Goal: Task Accomplishment & Management: Manage account settings

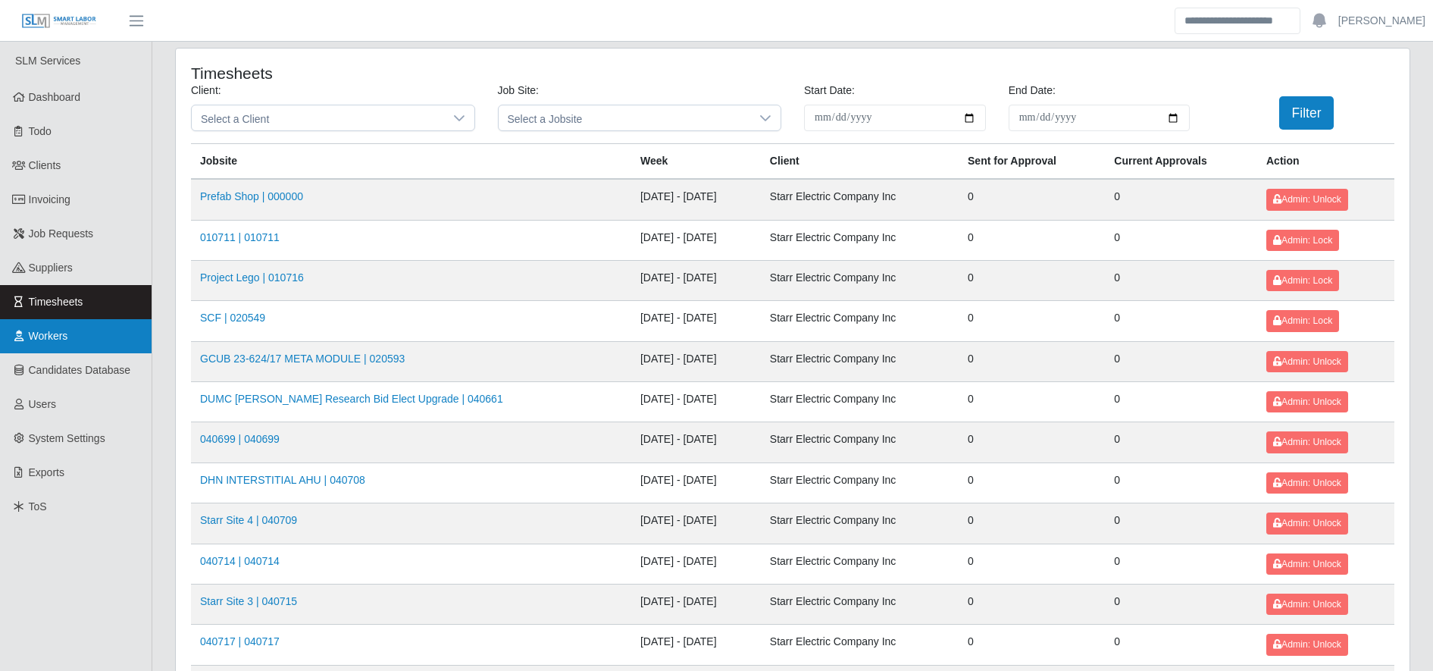
click at [105, 336] on link "Workers" at bounding box center [76, 336] width 152 height 34
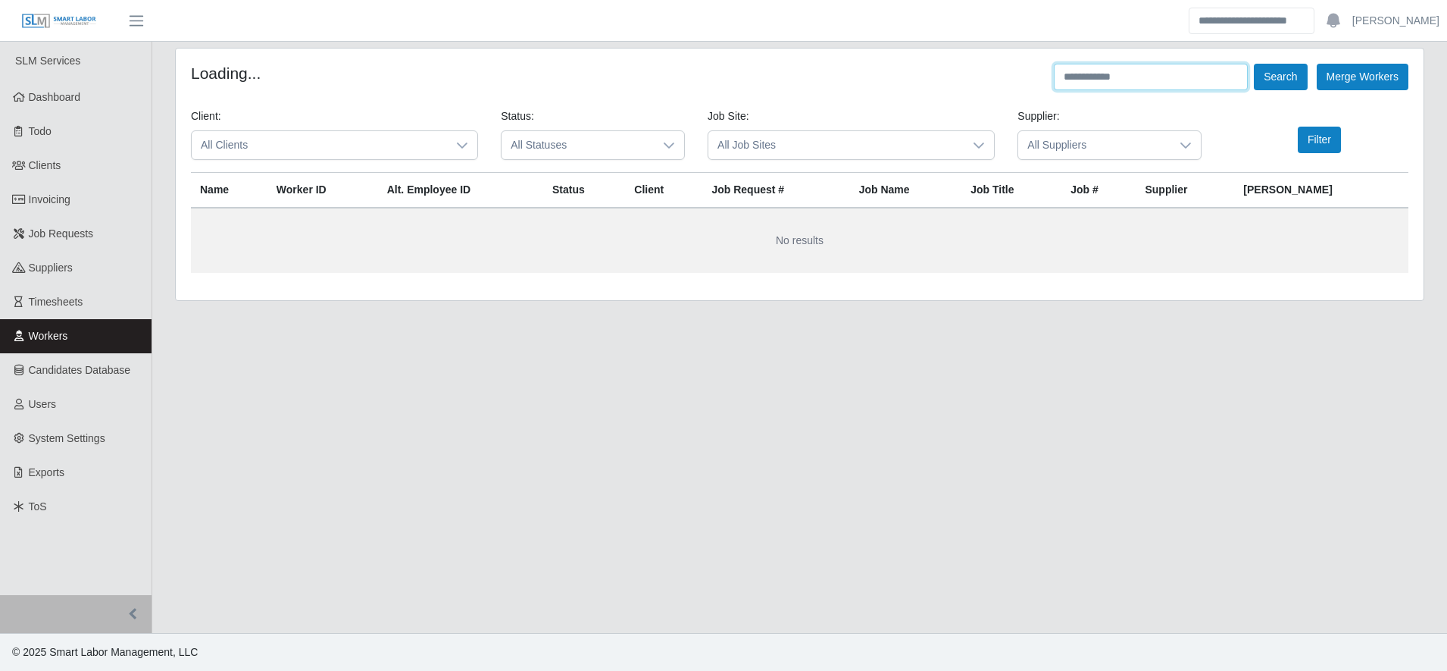
click at [1122, 85] on input "text" at bounding box center [1151, 77] width 194 height 27
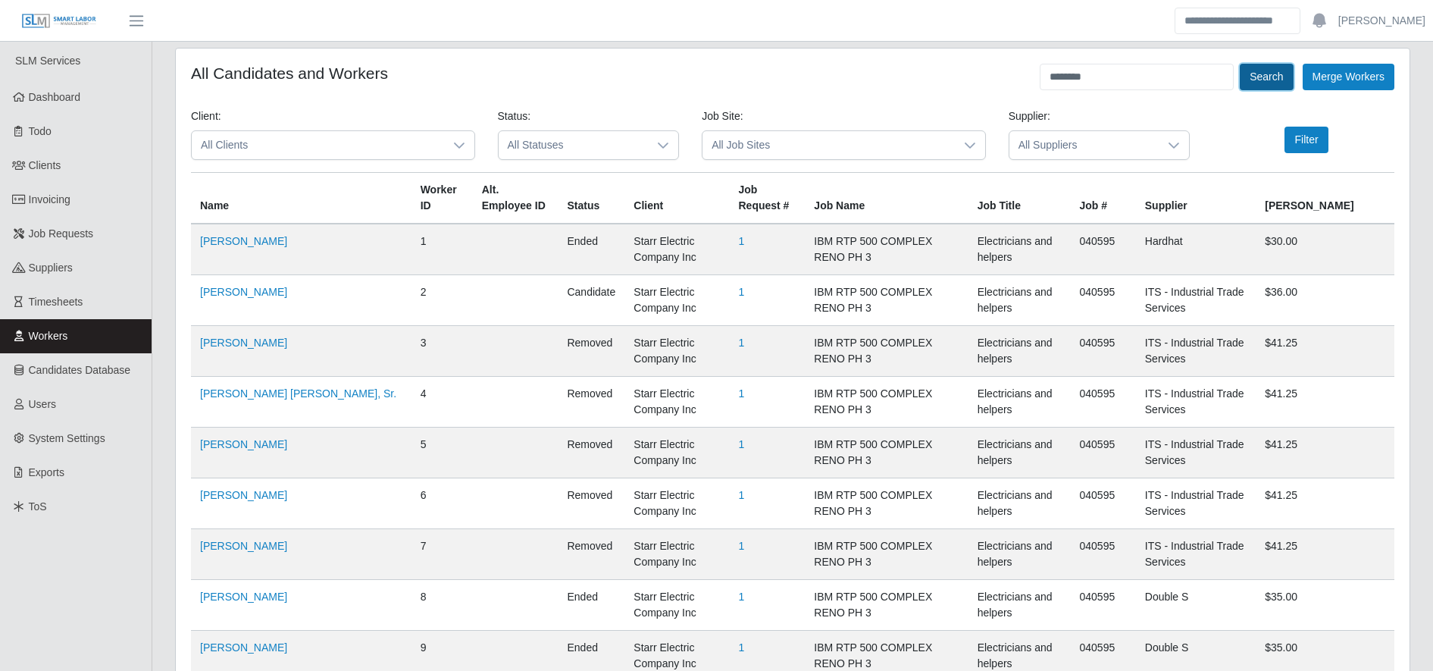
click at [1265, 71] on button "Search" at bounding box center [1266, 77] width 53 height 27
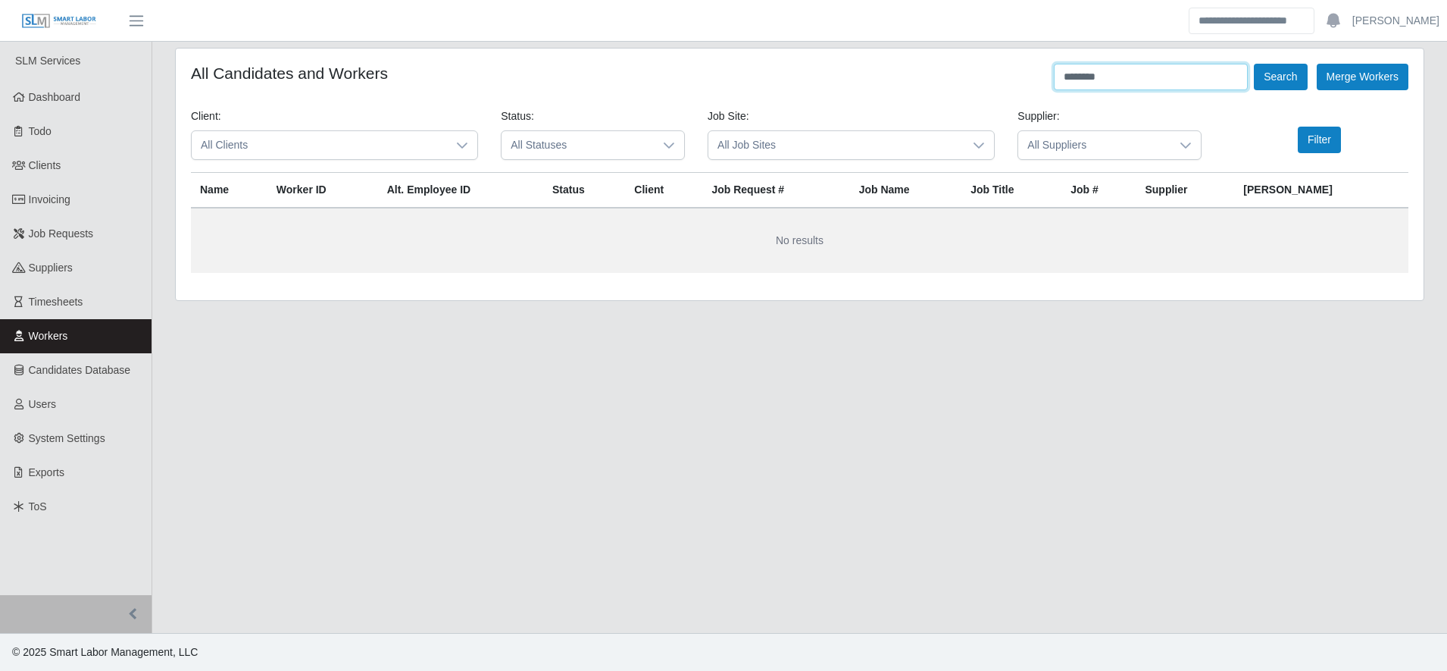
click at [1118, 80] on input "********" at bounding box center [1151, 77] width 194 height 27
click at [1117, 83] on input "********" at bounding box center [1151, 77] width 194 height 27
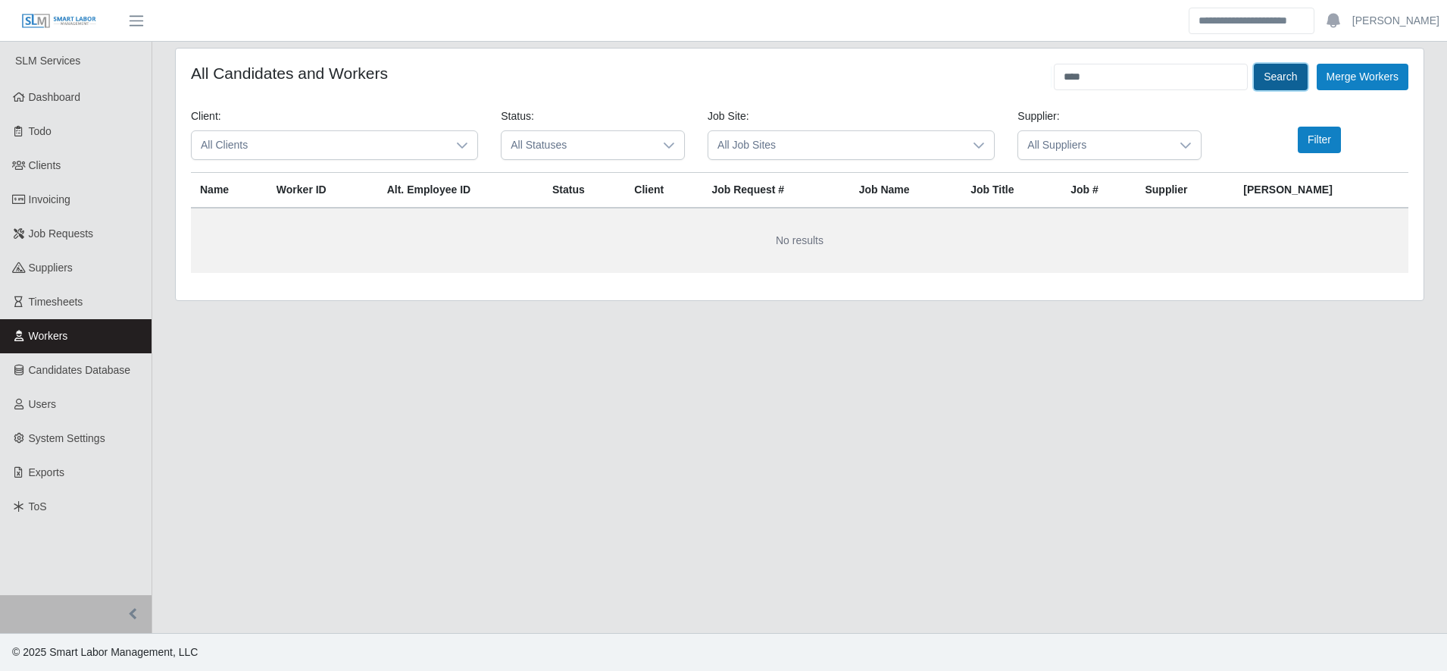
click at [1273, 64] on button "Search" at bounding box center [1280, 77] width 53 height 27
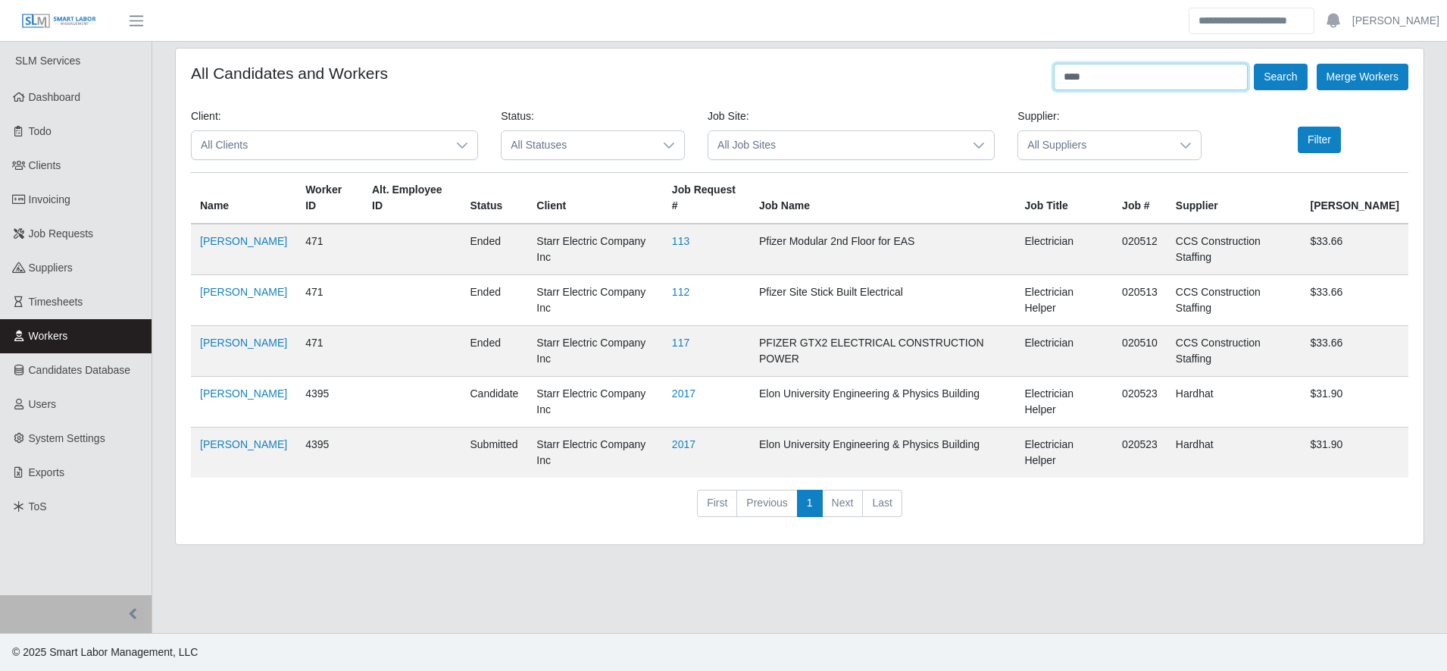
click at [1121, 74] on input "****" at bounding box center [1151, 77] width 194 height 27
type input "******"
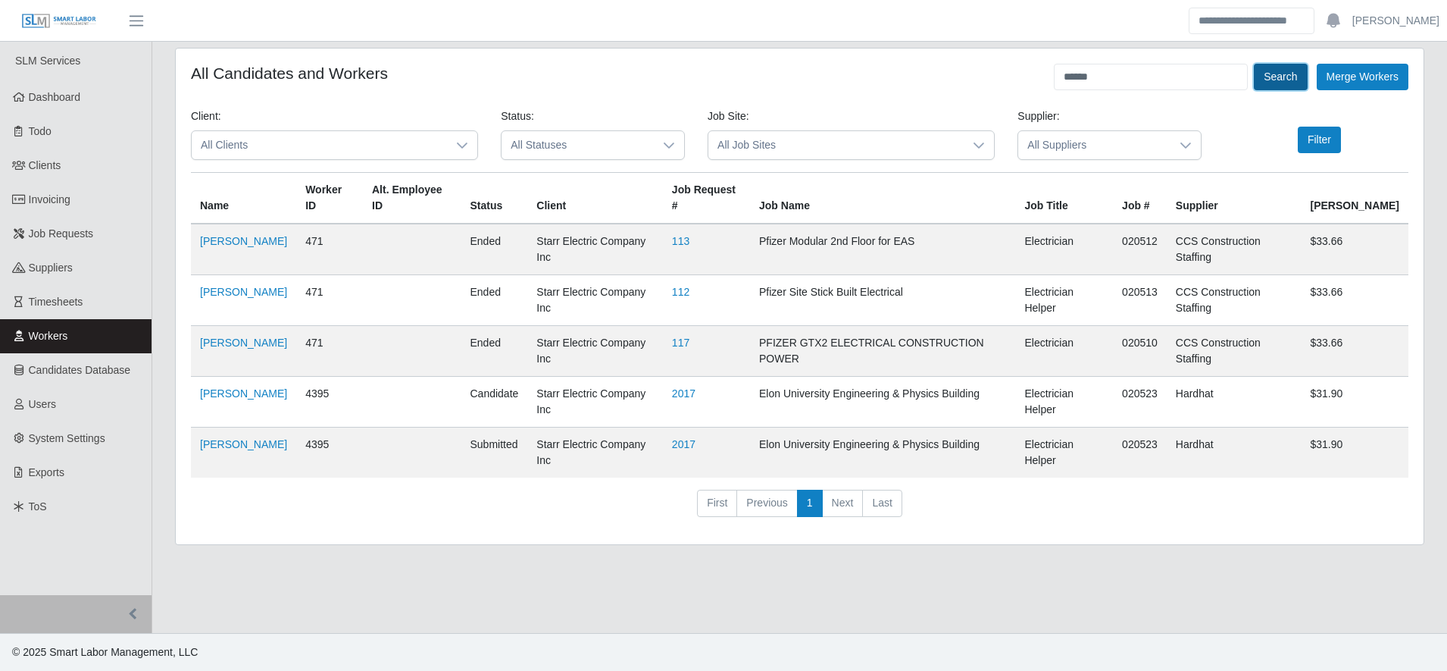
click at [1270, 89] on button "Search" at bounding box center [1280, 77] width 53 height 27
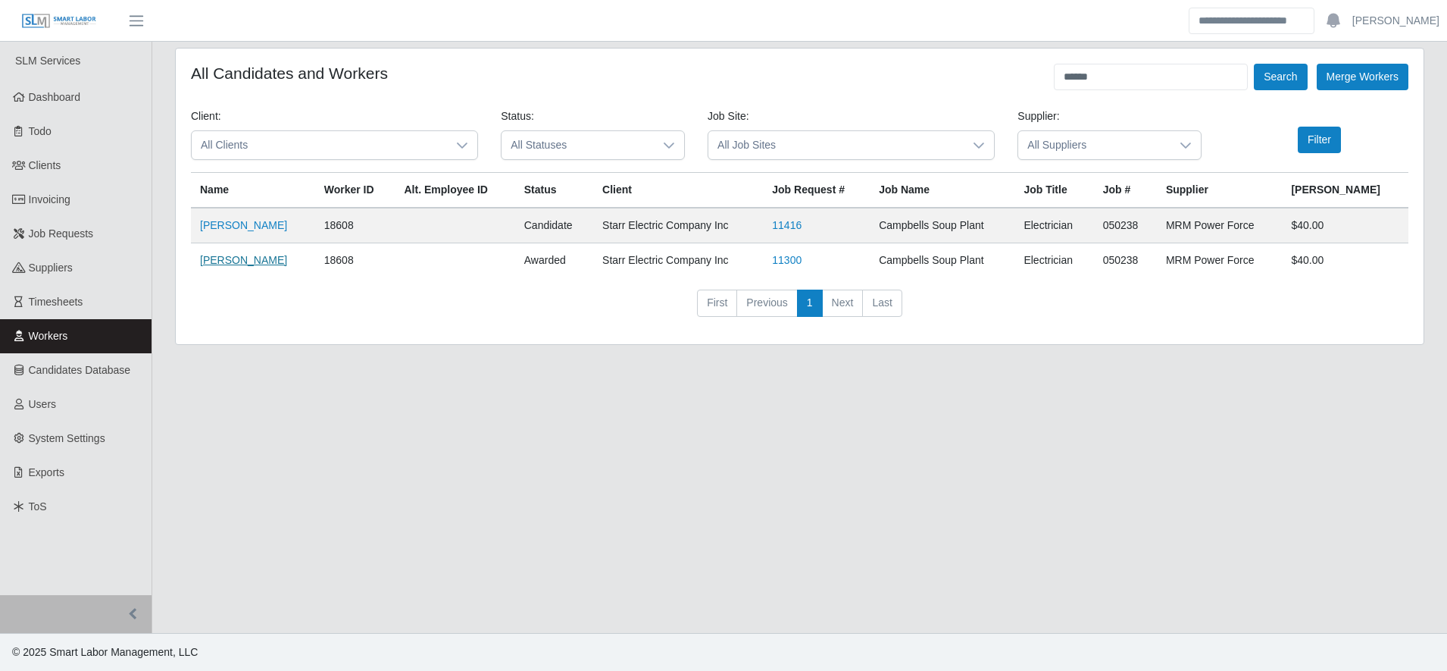
click at [252, 259] on link "[PERSON_NAME]" at bounding box center [243, 260] width 87 height 12
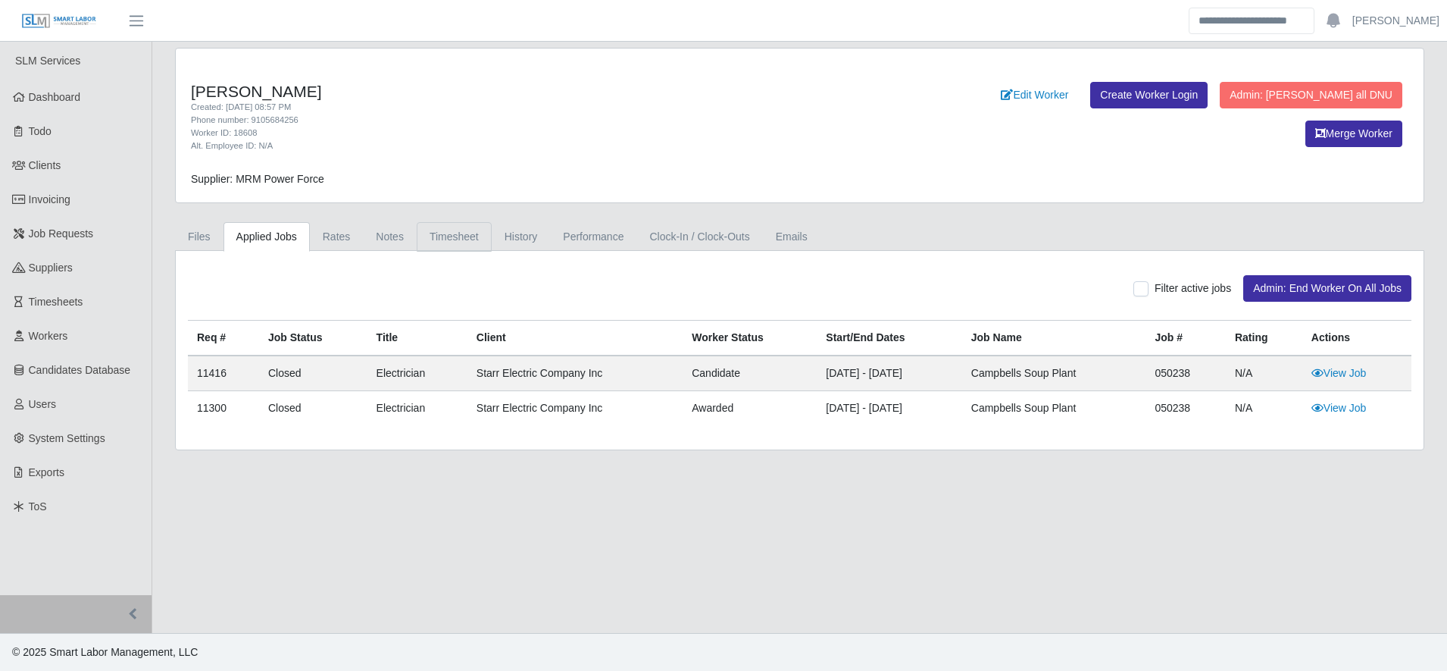
click at [445, 239] on link "Timesheet" at bounding box center [454, 237] width 75 height 30
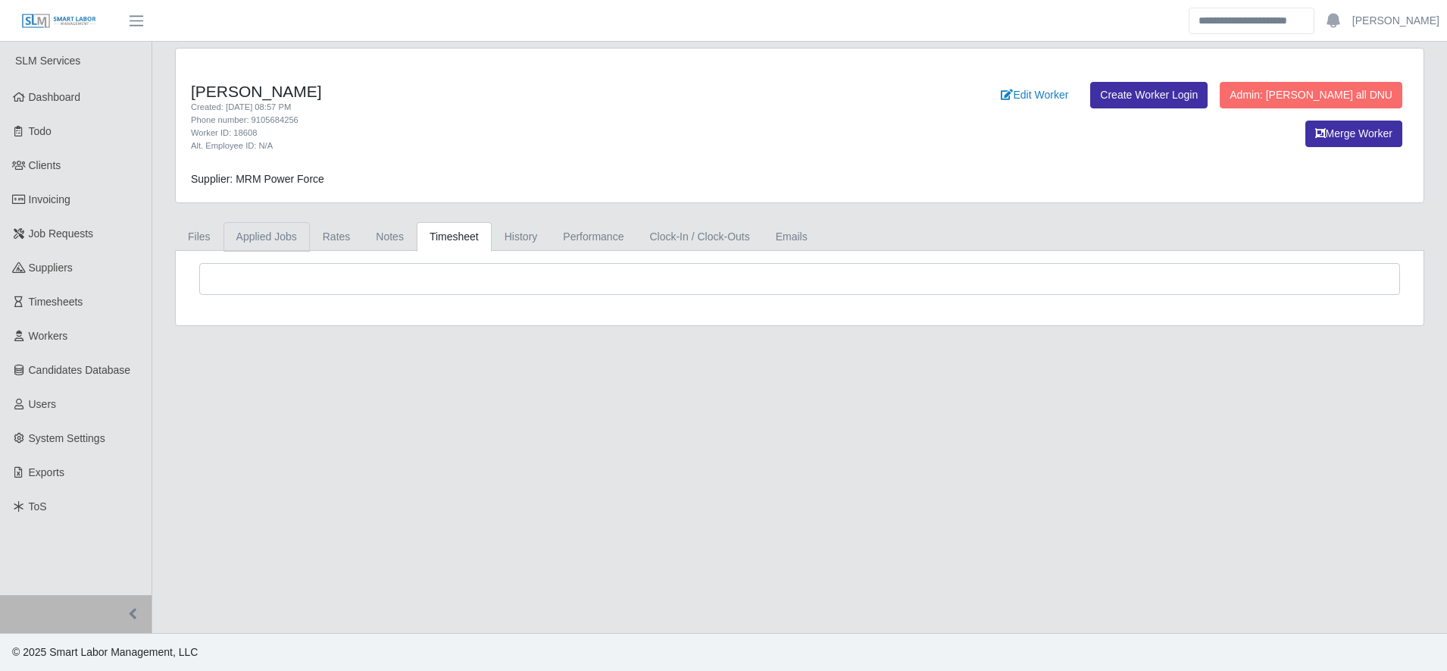
click at [246, 233] on link "Applied Jobs" at bounding box center [267, 237] width 86 height 30
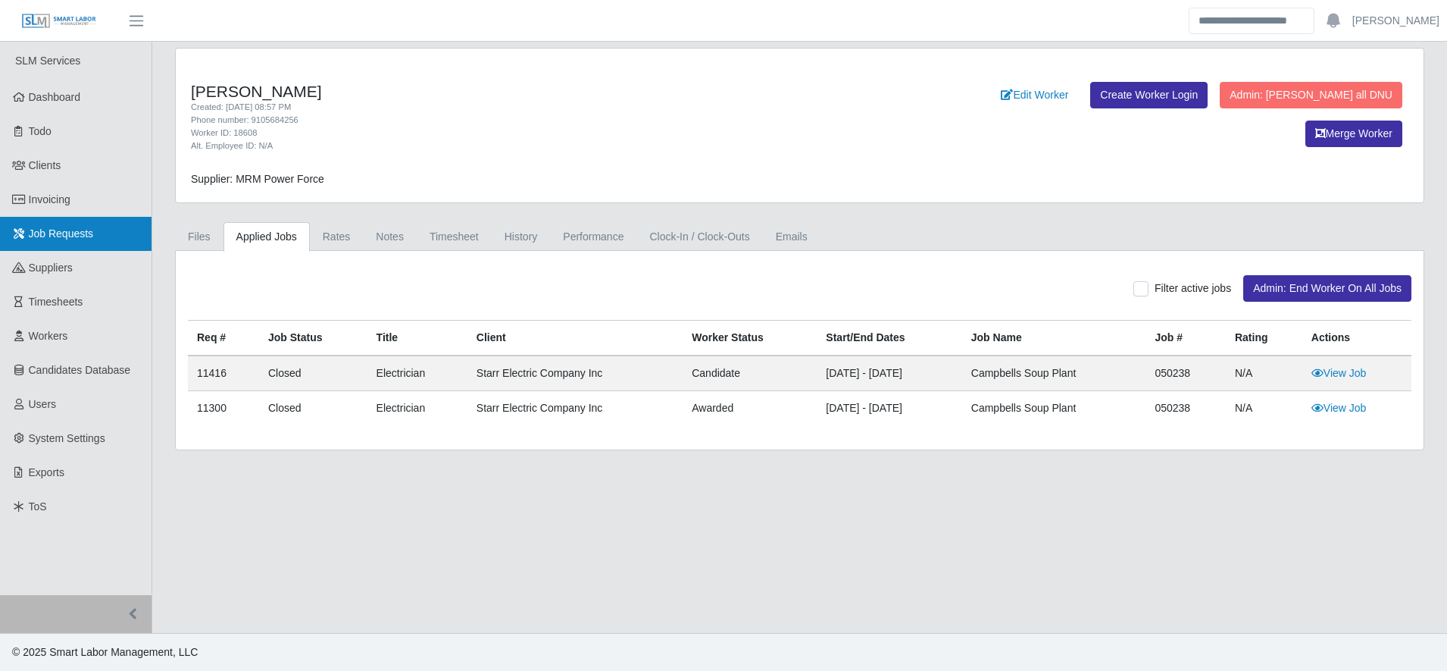
click at [49, 229] on span "Job Requests" at bounding box center [61, 233] width 65 height 12
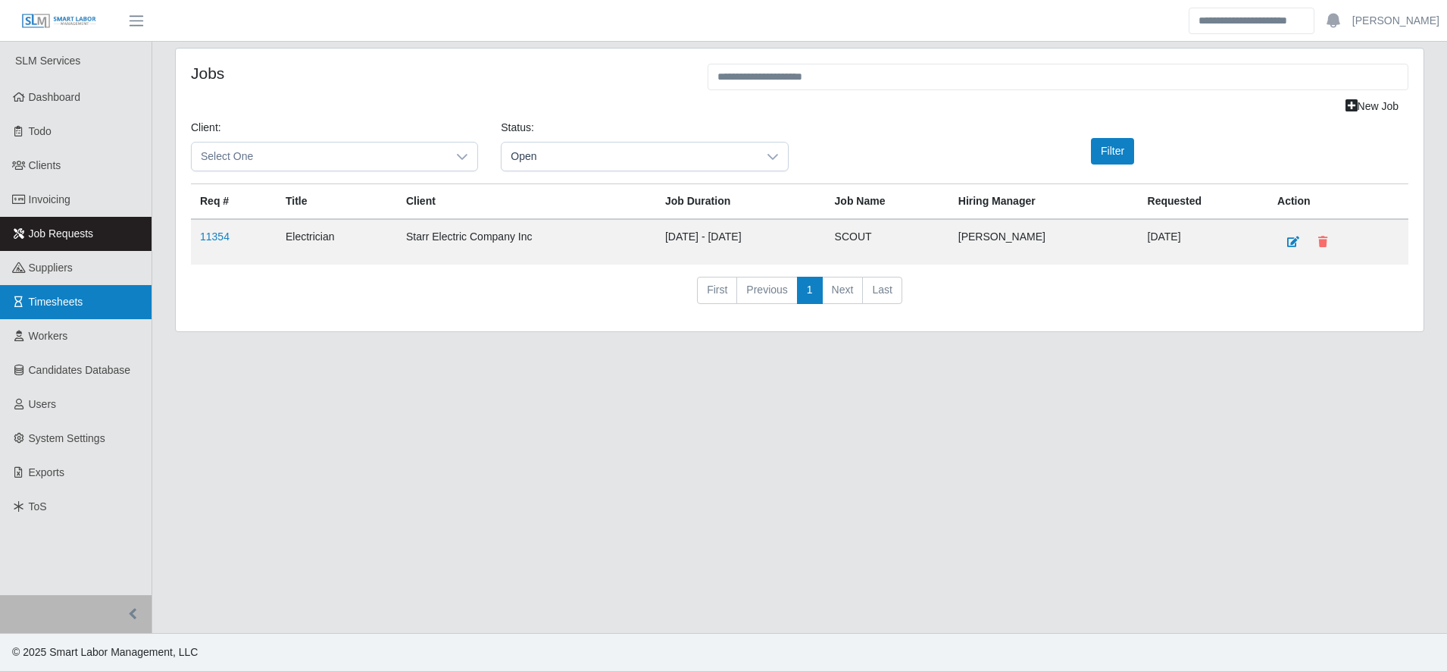
click at [65, 296] on span "Timesheets" at bounding box center [56, 302] width 55 height 12
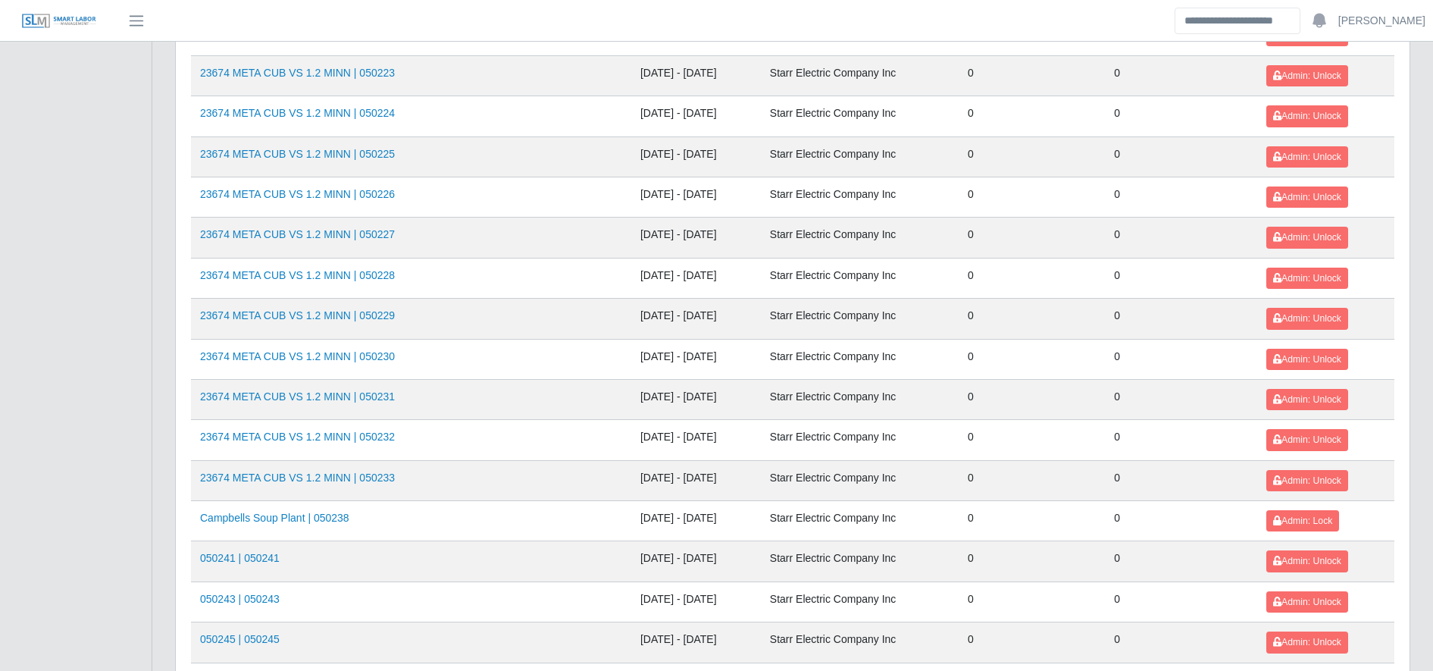
scroll to position [1628, 0]
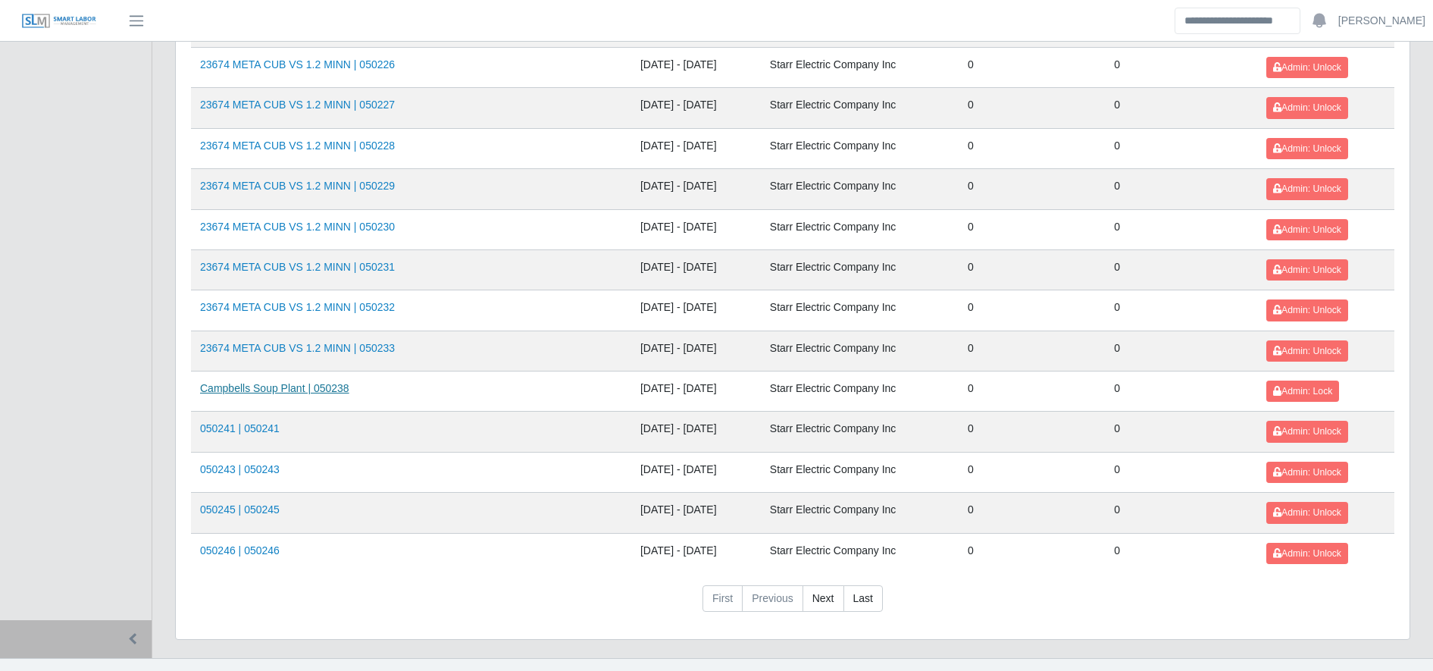
click at [297, 390] on link "Campbells Soup Plant | 050238" at bounding box center [274, 388] width 149 height 12
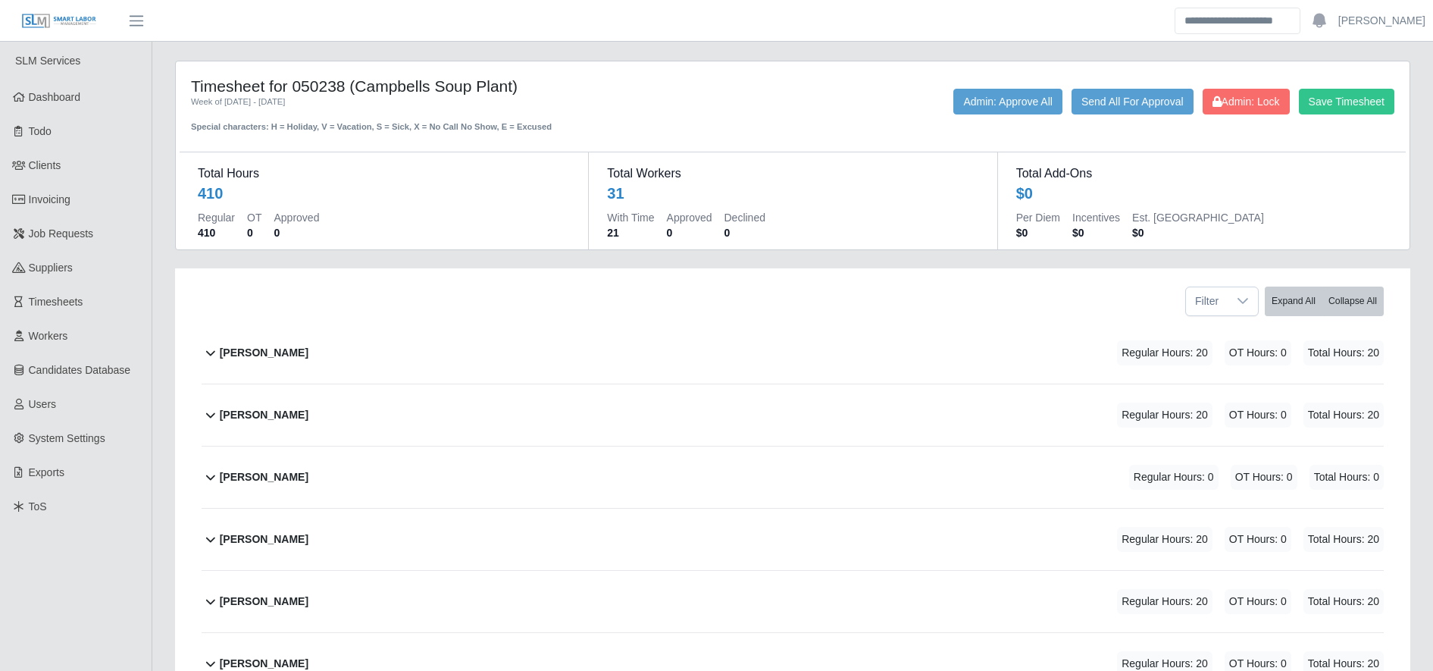
click at [297, 390] on div "Angel Alvares Regular Hours: 20 OT Hours: 0 Total Hours: 20" at bounding box center [802, 414] width 1164 height 61
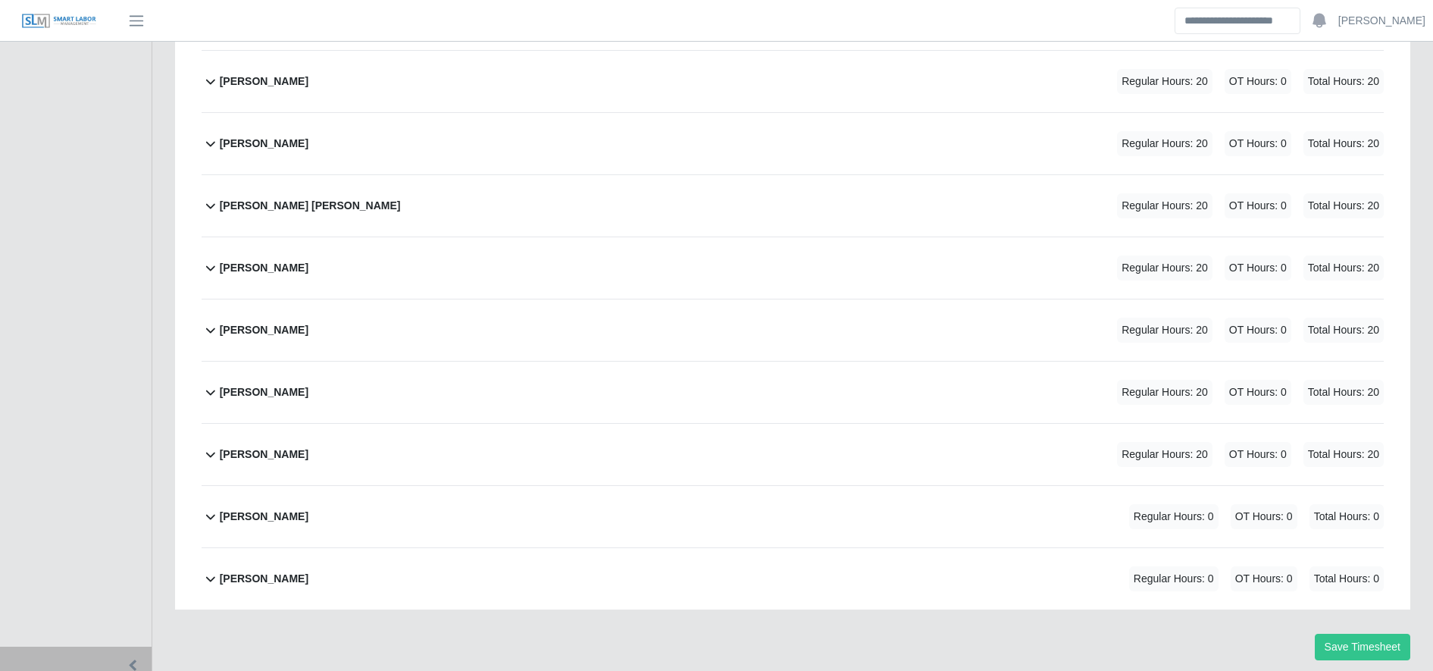
scroll to position [1960, 0]
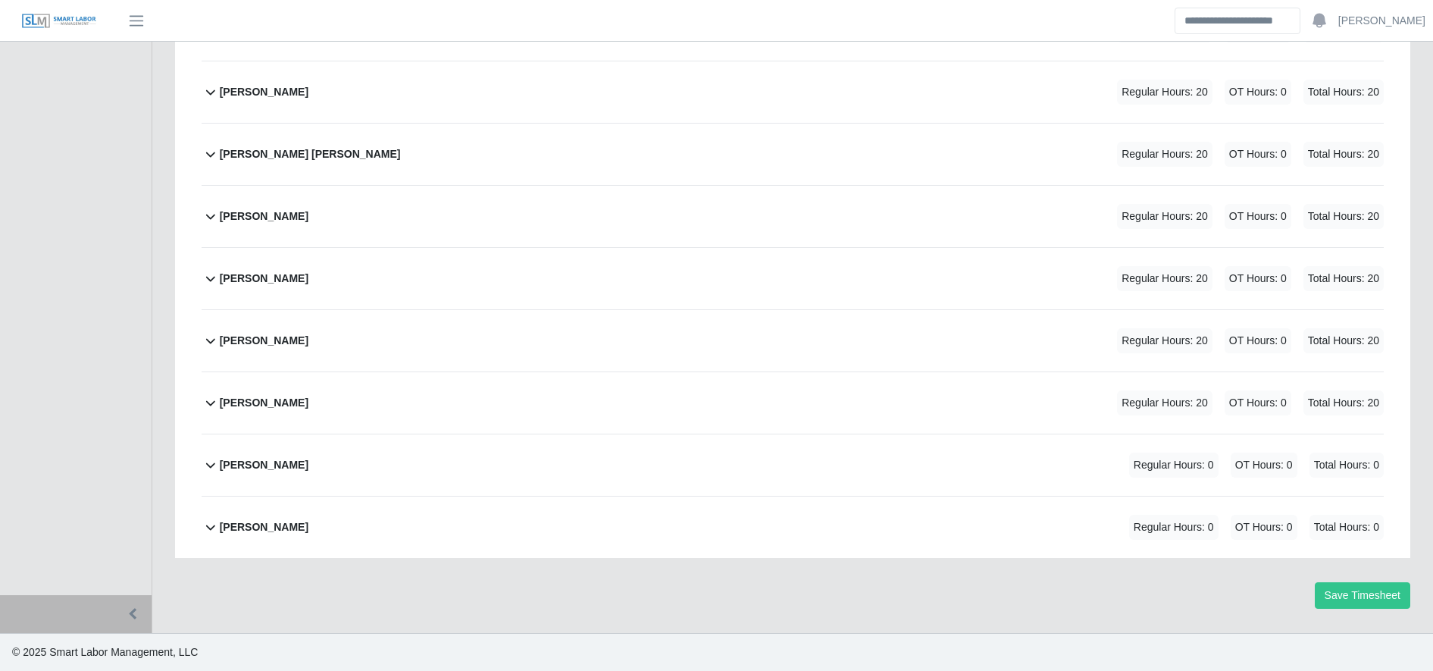
click at [280, 522] on div "Yair Toribio Regular Hours: 0 OT Hours: 0 Total Hours: 0" at bounding box center [802, 526] width 1164 height 61
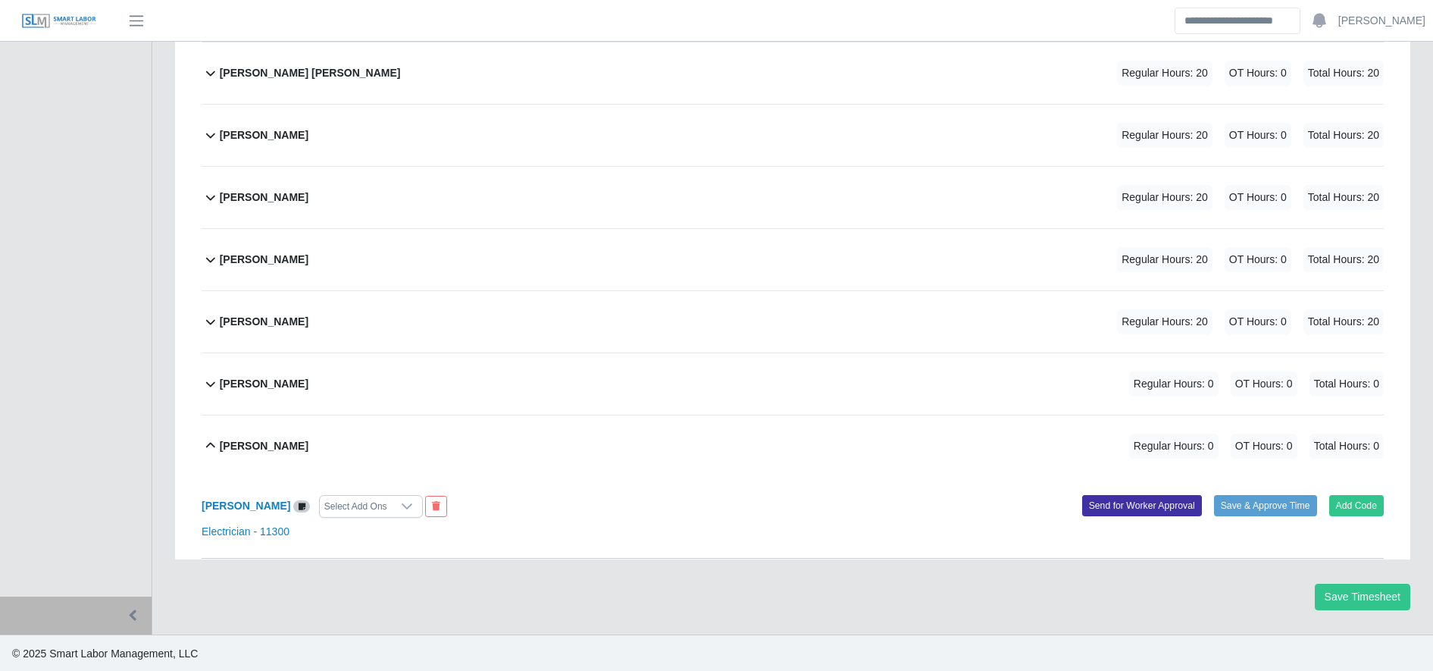
scroll to position [2043, 0]
click at [245, 534] on link "Electrician - 11300" at bounding box center [246, 530] width 88 height 12
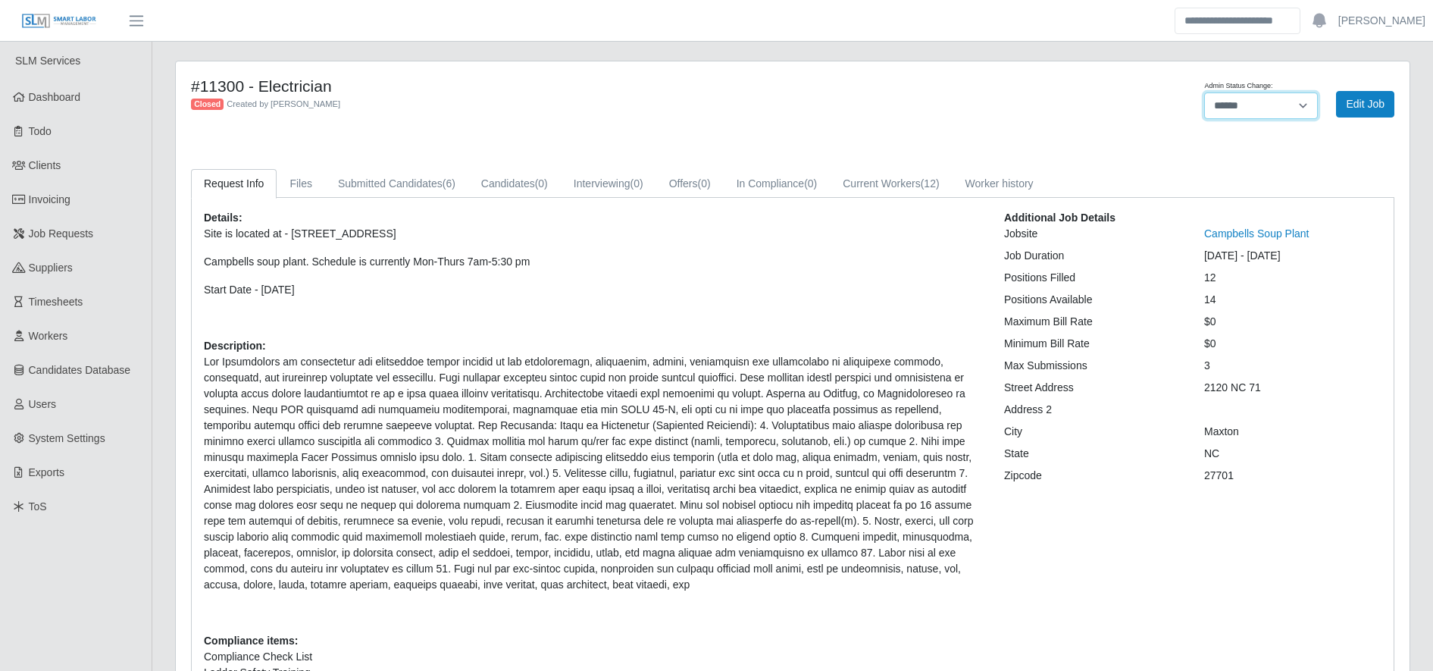
click at [1215, 105] on select "******* **** ******" at bounding box center [1261, 105] width 114 height 27
select select "****"
click at [1204, 92] on select "******* **** ******" at bounding box center [1261, 105] width 114 height 27
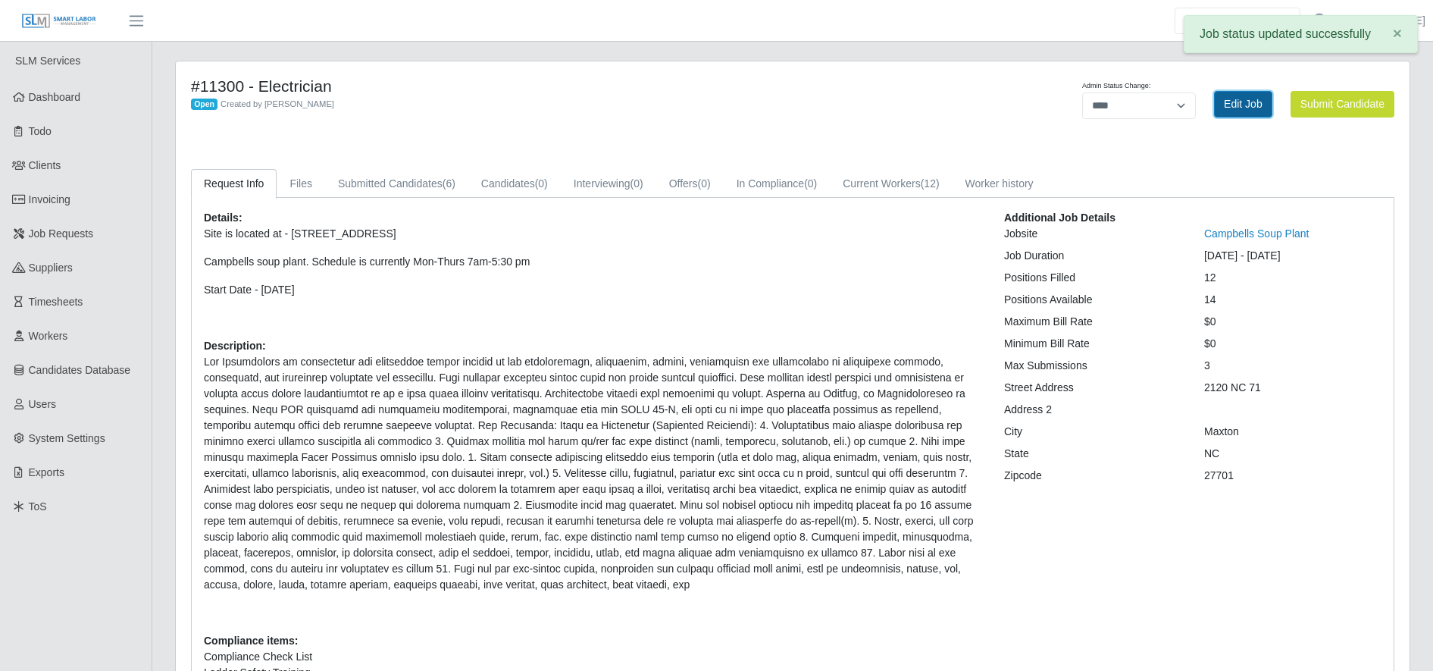
click at [1228, 116] on link "Edit Job" at bounding box center [1243, 104] width 58 height 27
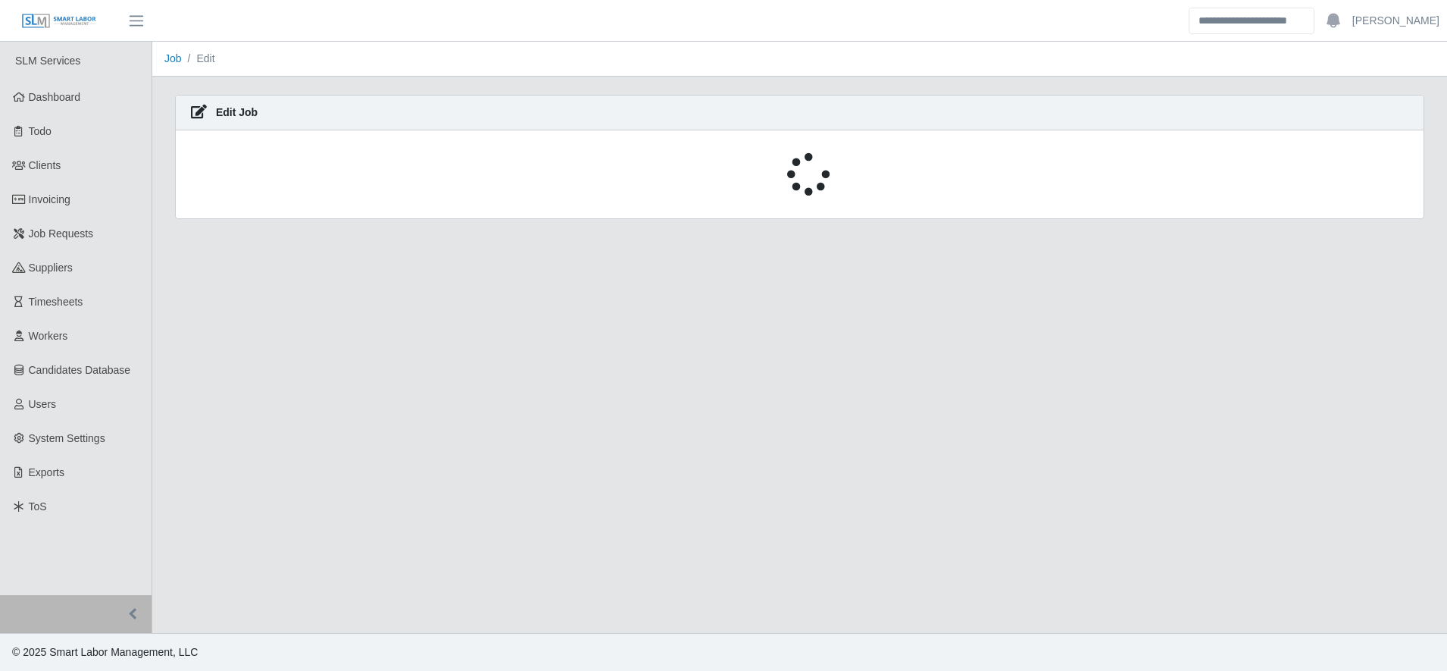
select select "****"
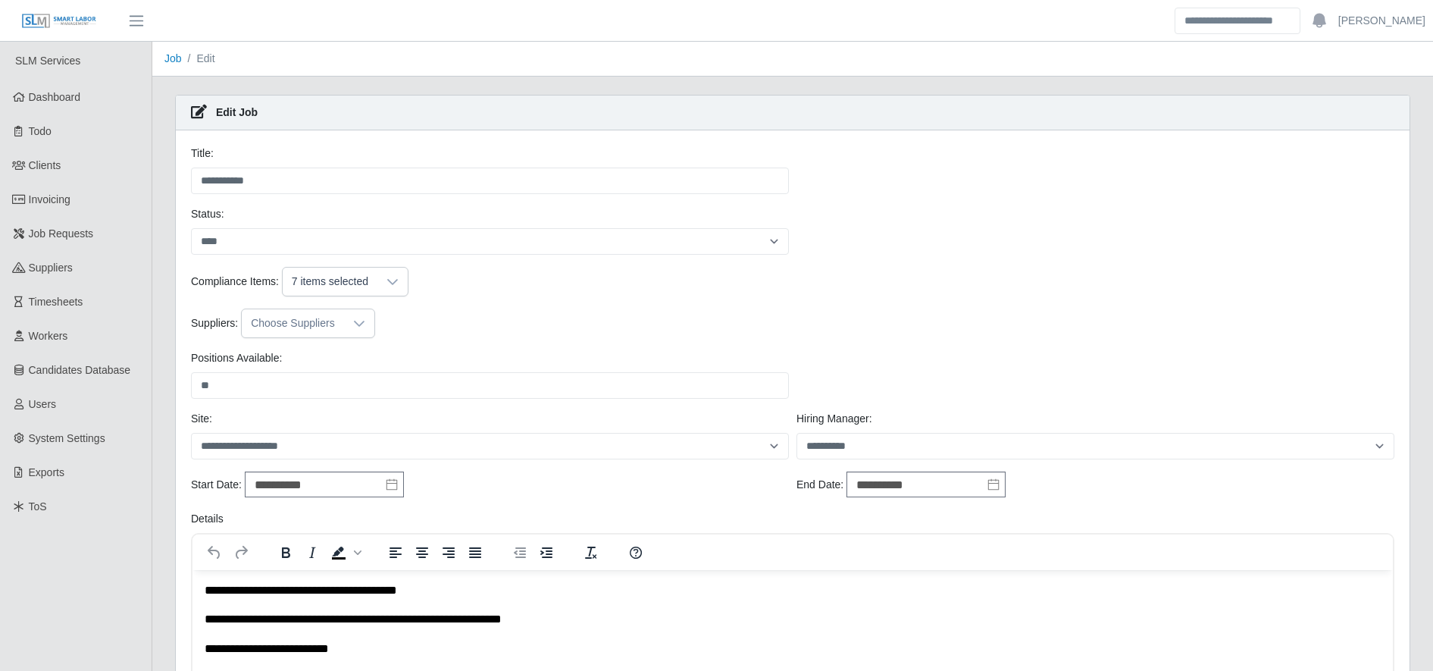
click at [326, 330] on div "Choose Suppliers" at bounding box center [293, 323] width 102 height 28
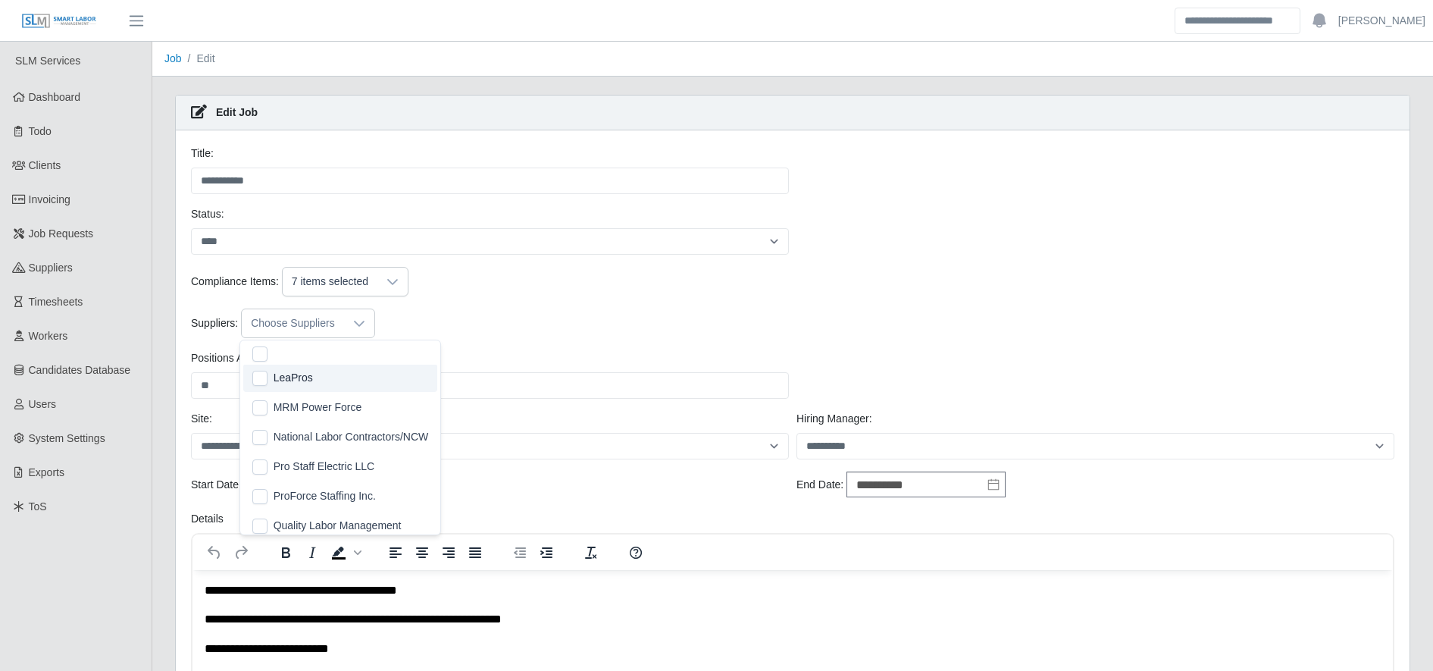
scroll to position [328, 0]
click at [327, 400] on span "MRM Power Force" at bounding box center [318, 408] width 89 height 16
click at [471, 277] on div "Compliance Items: 7 items selected" at bounding box center [792, 282] width 1211 height 30
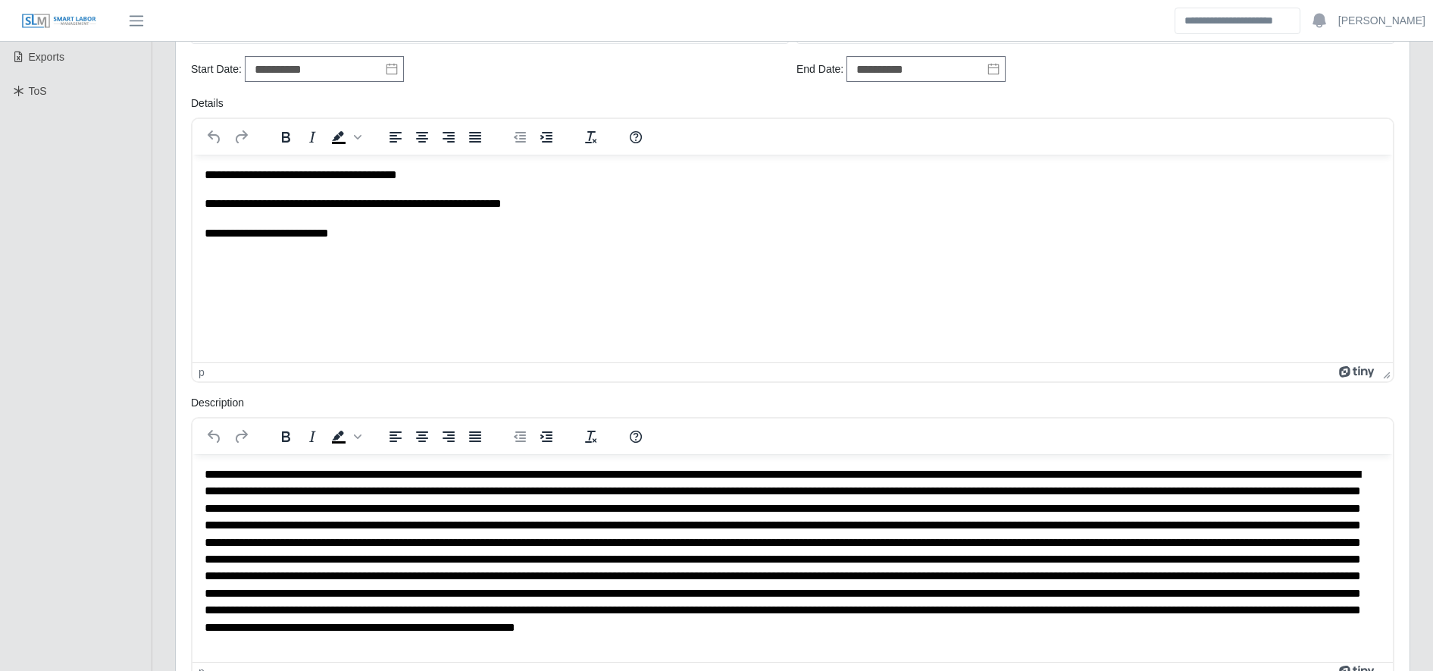
scroll to position [740, 0]
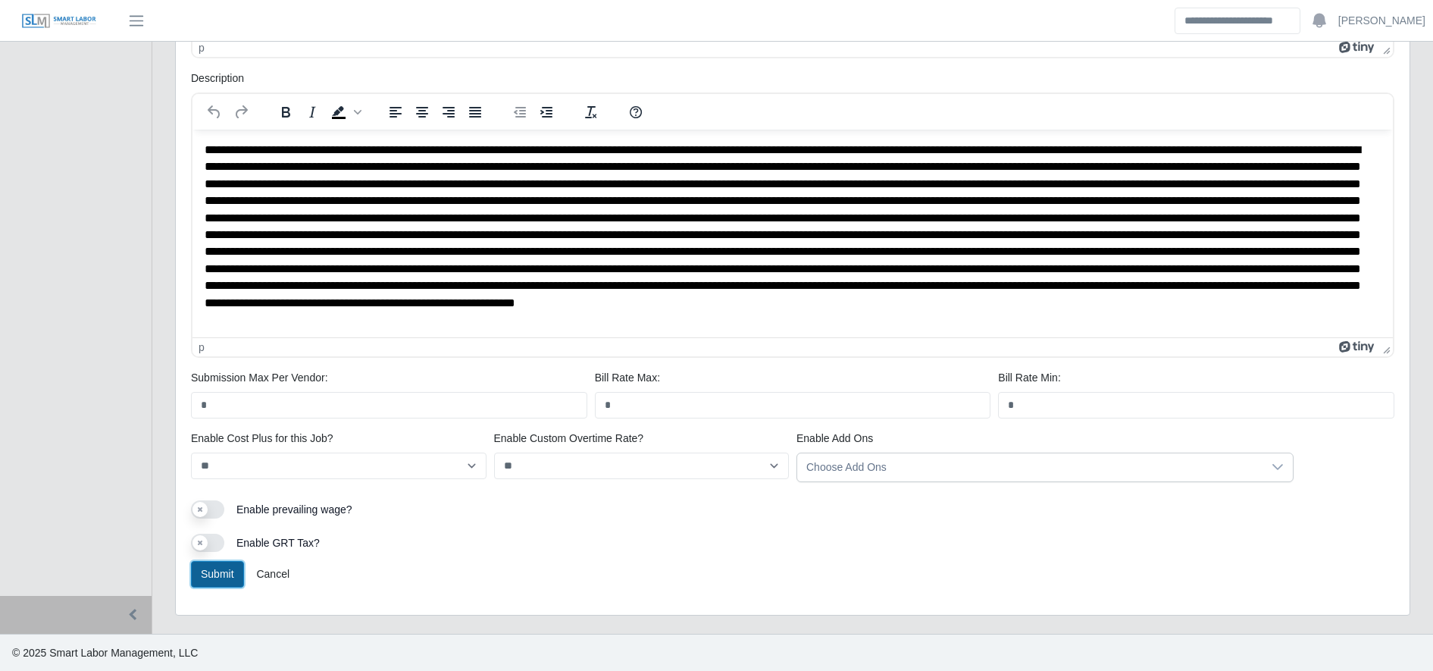
click at [194, 566] on button "Submit" at bounding box center [217, 574] width 53 height 27
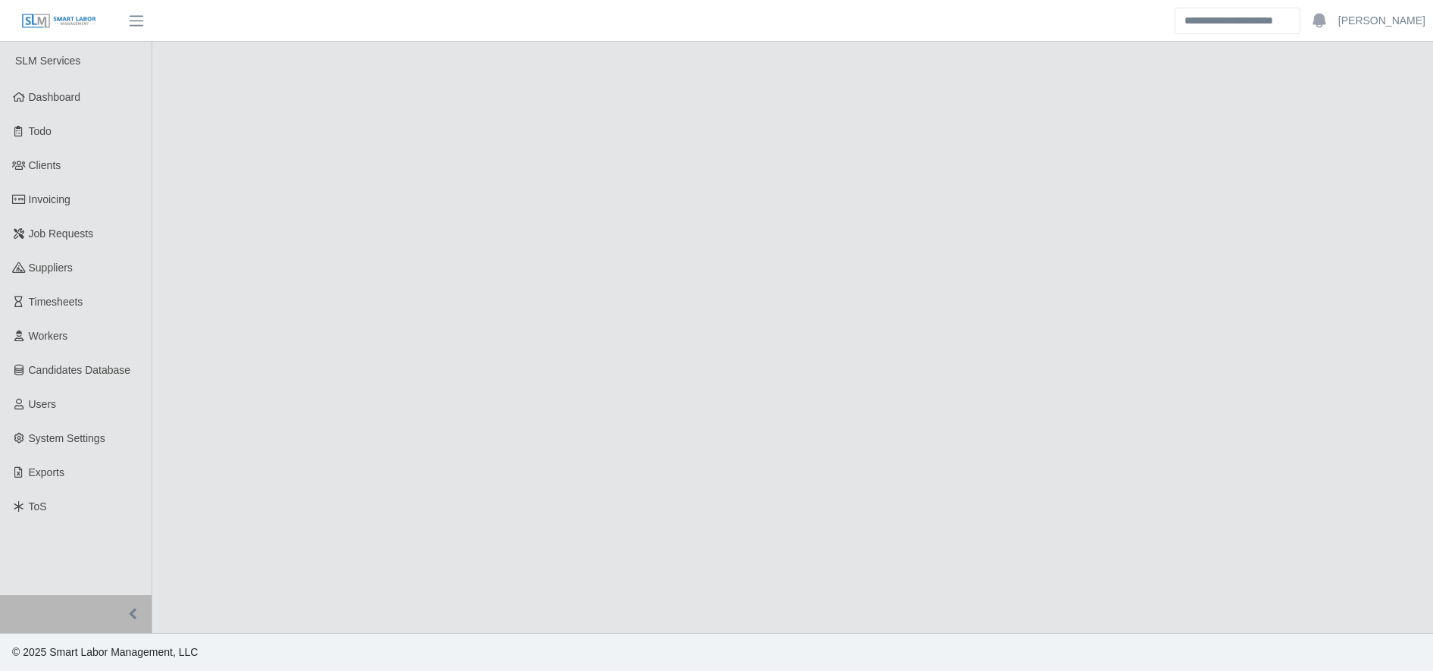
select select "****"
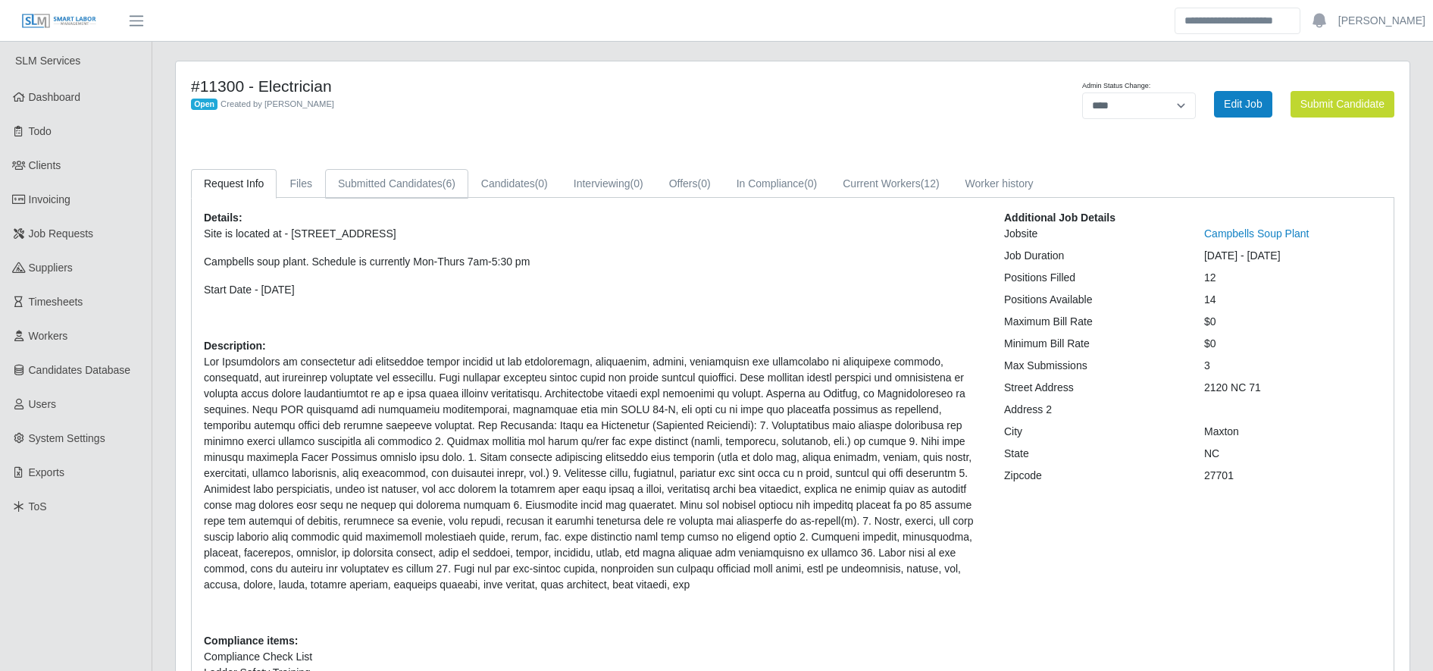
click at [438, 180] on link "Submitted Candidates (6)" at bounding box center [396, 184] width 143 height 30
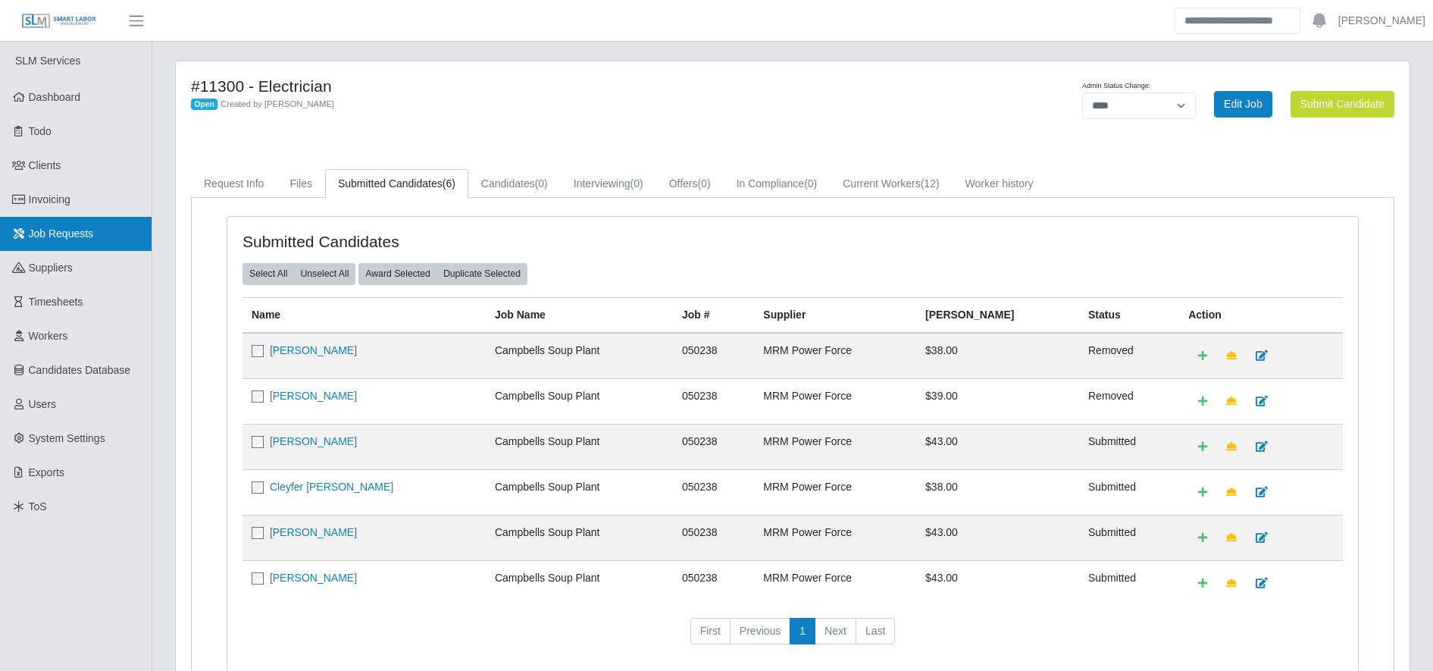
click at [67, 245] on link "Job Requests" at bounding box center [76, 234] width 152 height 34
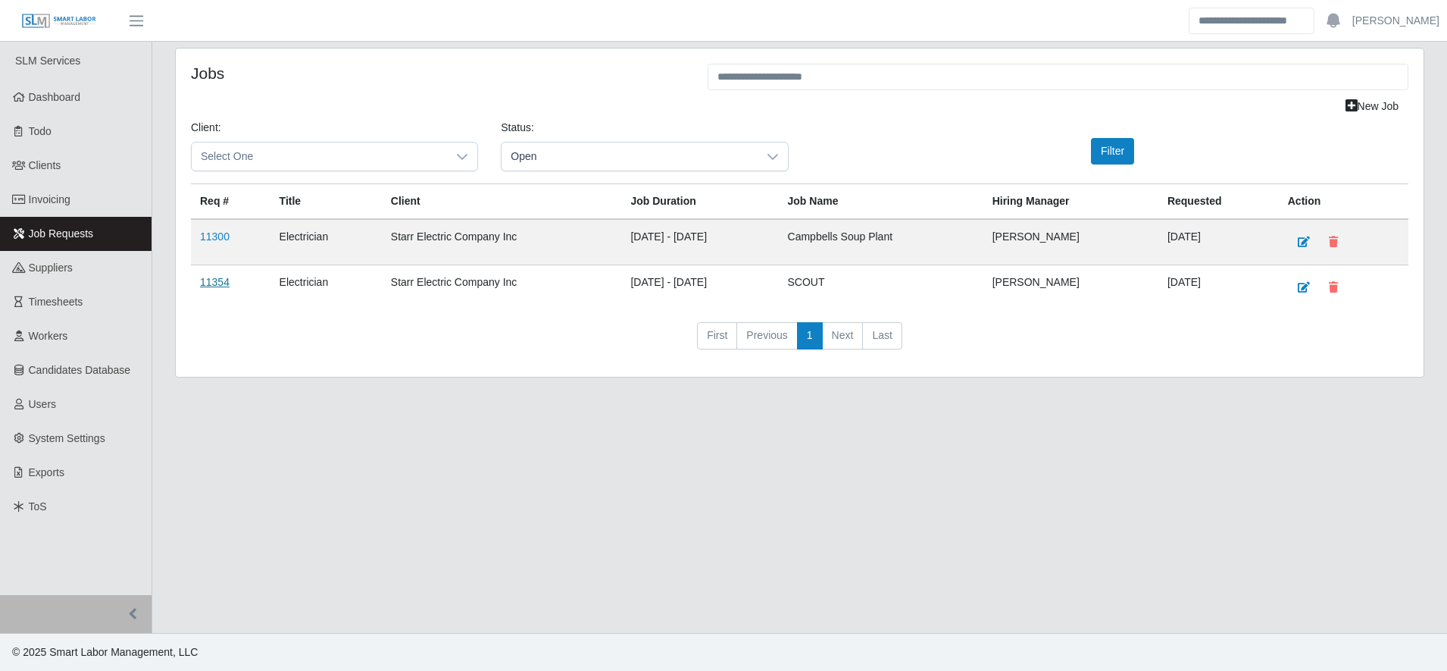
click at [202, 283] on link "11354" at bounding box center [215, 282] width 30 height 12
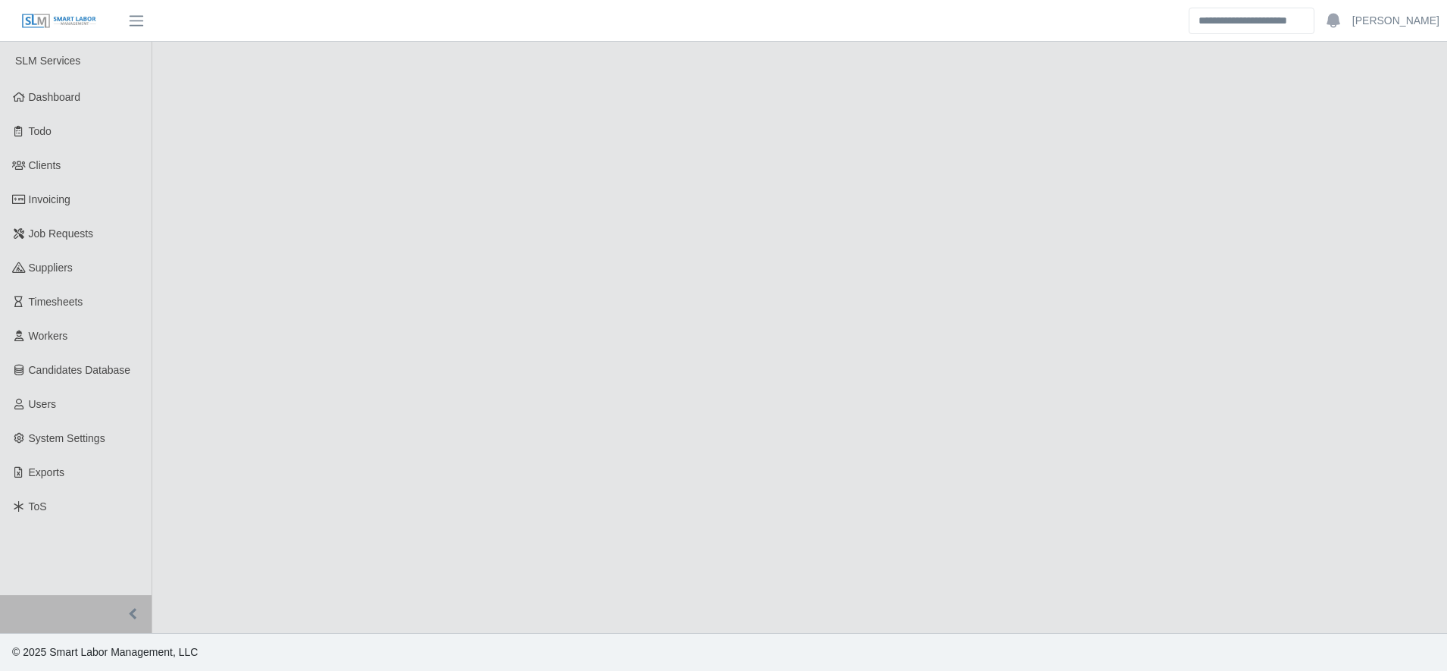
select select "****"
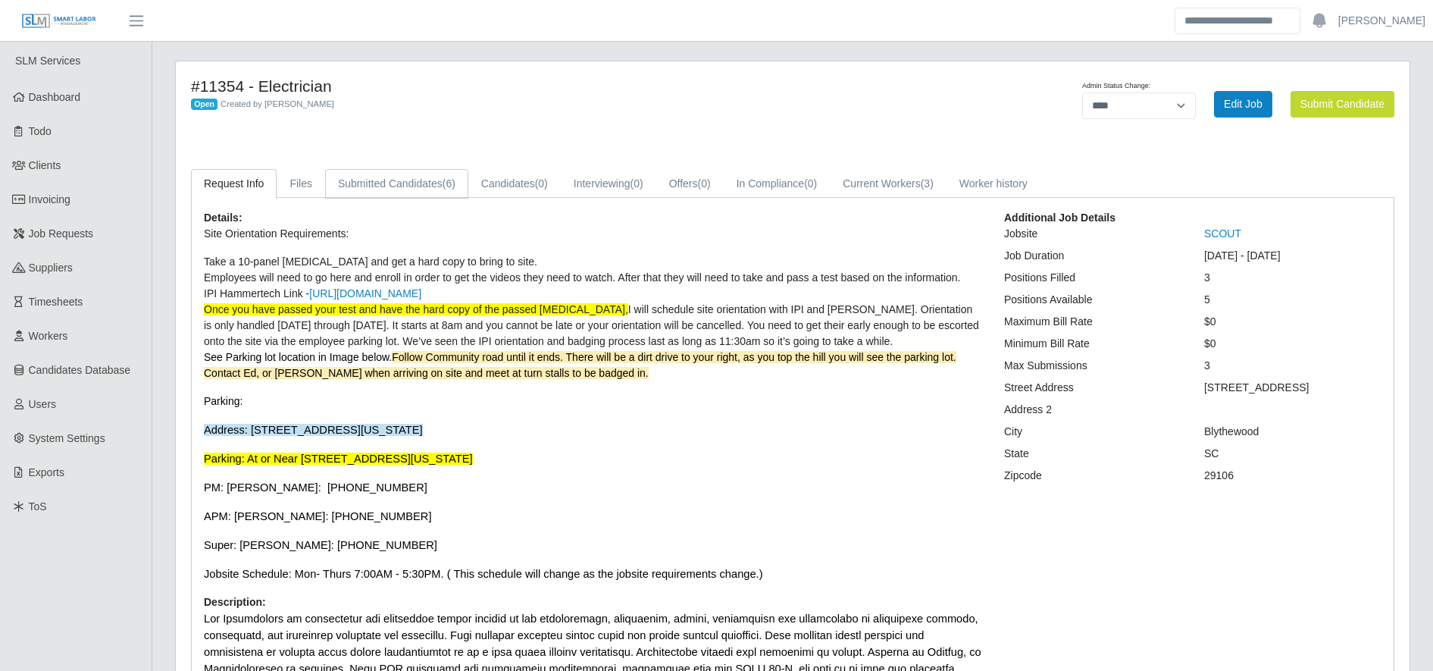
click at [374, 183] on link "Submitted Candidates (6)" at bounding box center [396, 184] width 143 height 30
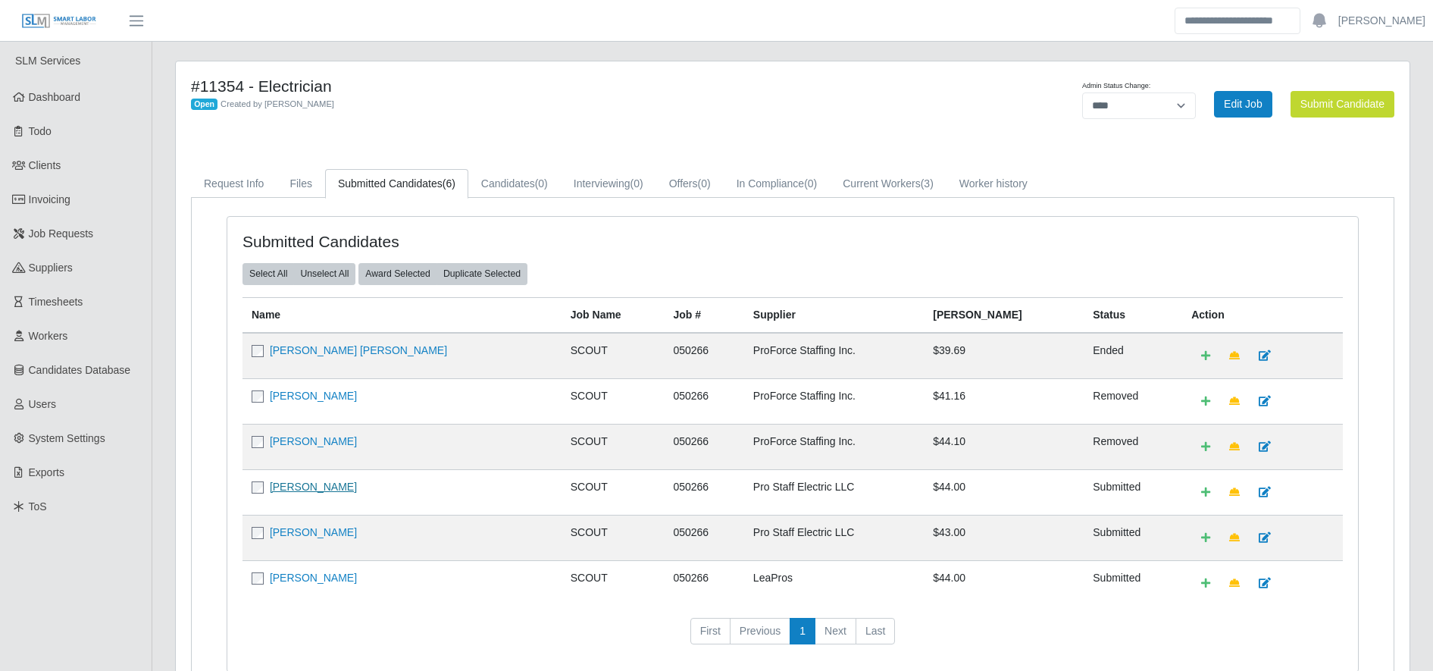
click at [302, 483] on link "[PERSON_NAME]" at bounding box center [313, 486] width 87 height 12
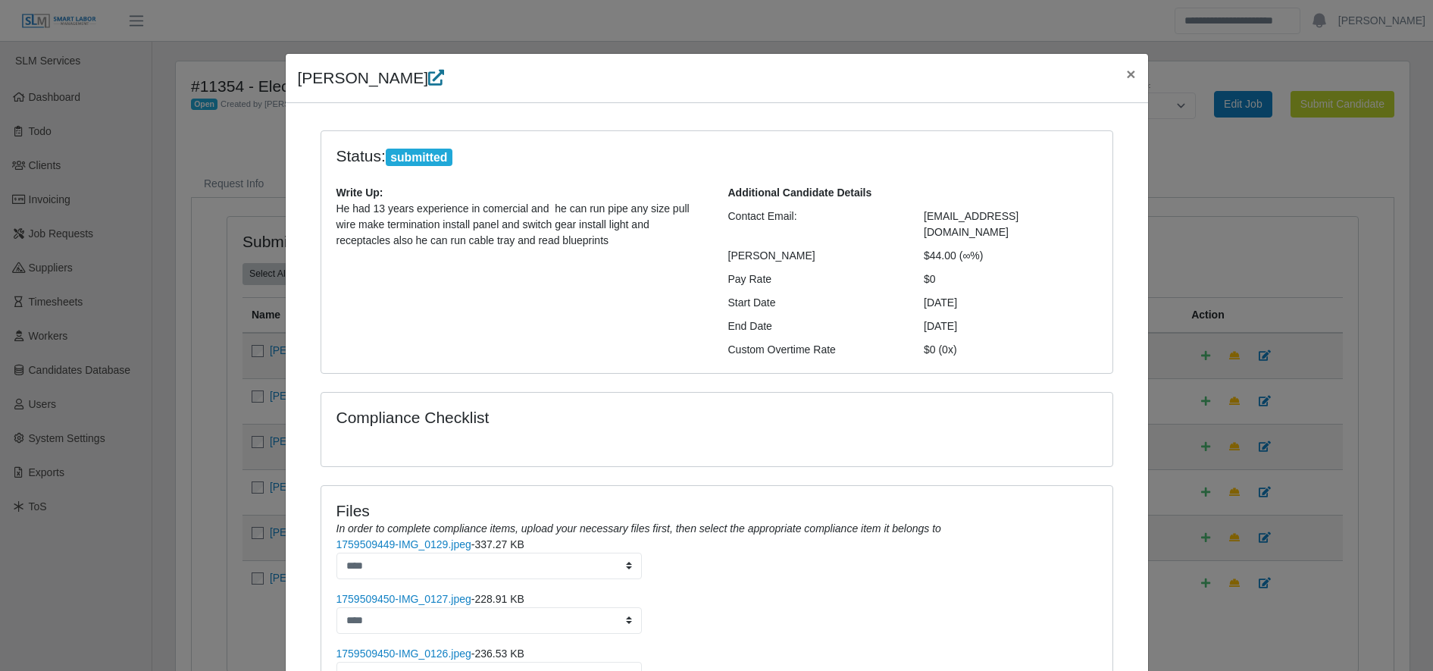
click at [428, 81] on icon at bounding box center [436, 78] width 16 height 16
click at [1116, 70] on button "×" at bounding box center [1130, 74] width 33 height 40
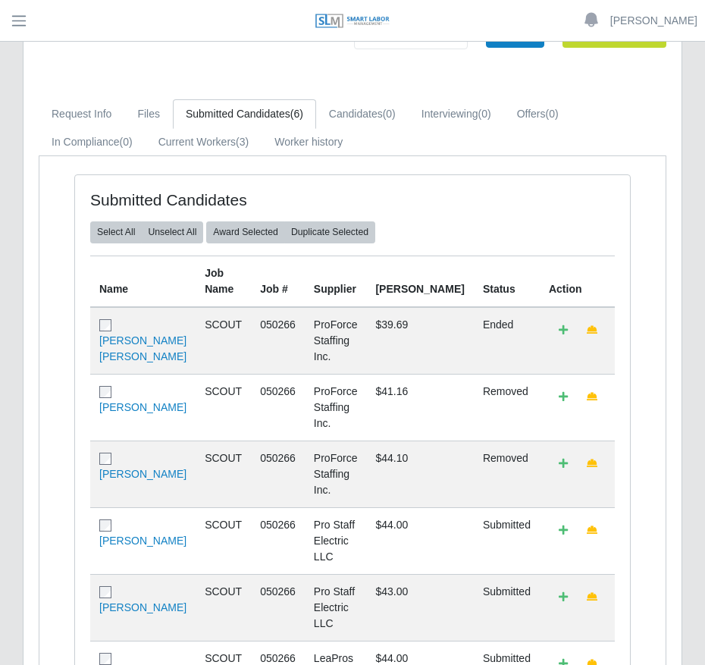
scroll to position [103, 0]
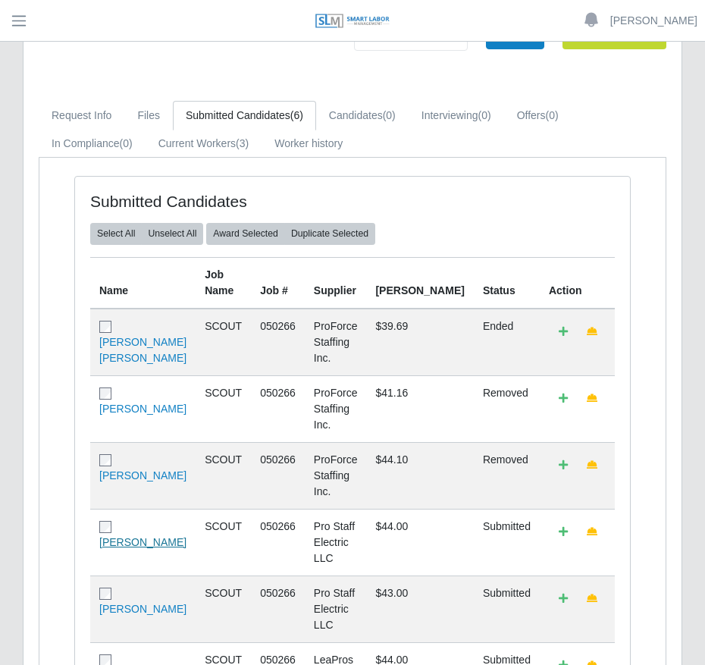
click at [139, 536] on link "Misael Rosas" at bounding box center [142, 542] width 87 height 12
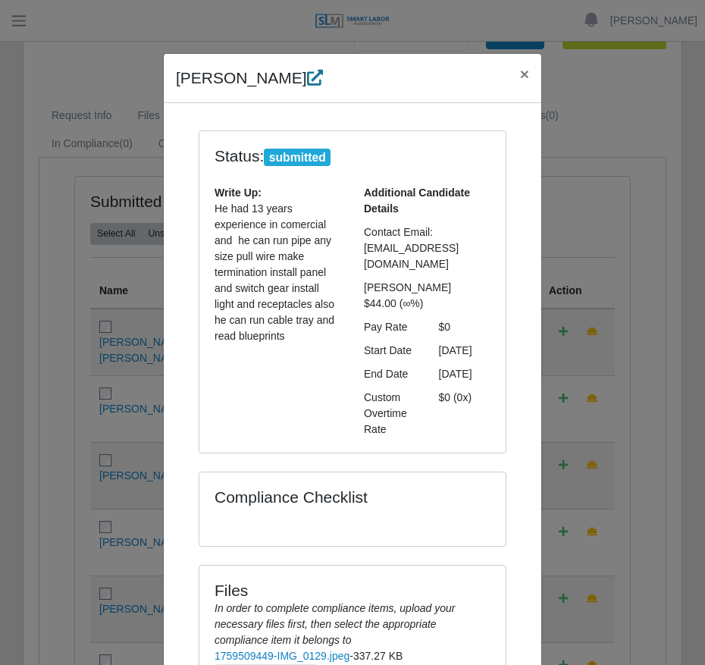
click at [307, 79] on icon at bounding box center [315, 78] width 16 height 16
click at [520, 71] on span "×" at bounding box center [524, 73] width 9 height 17
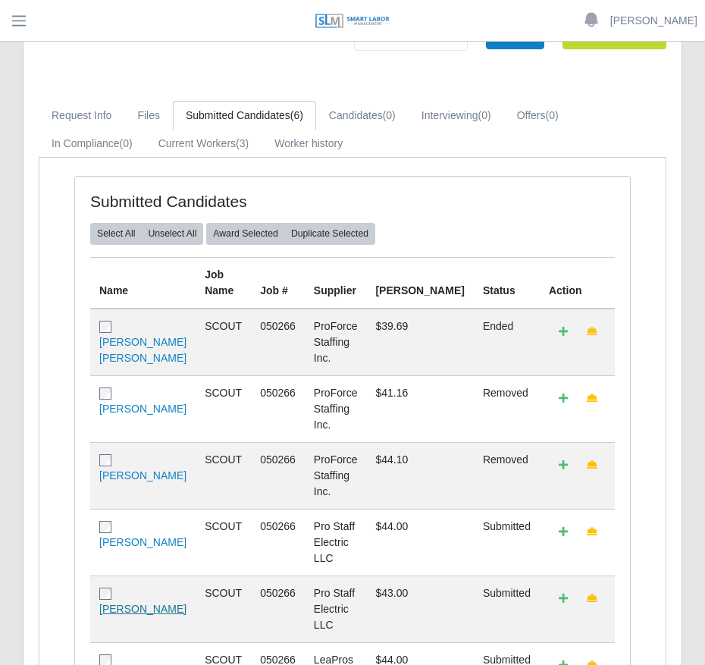
click at [139, 602] on link "Beymar Zambrano" at bounding box center [142, 608] width 87 height 12
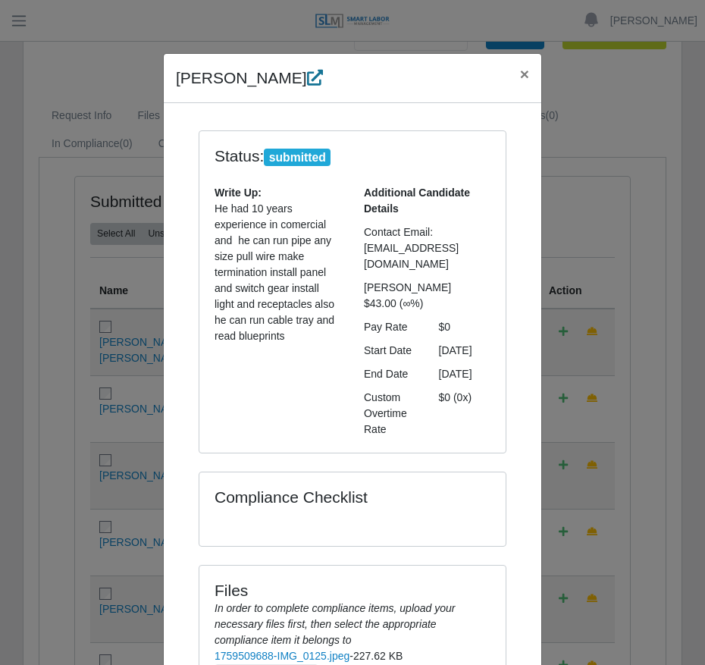
click at [310, 83] on icon at bounding box center [315, 78] width 16 height 16
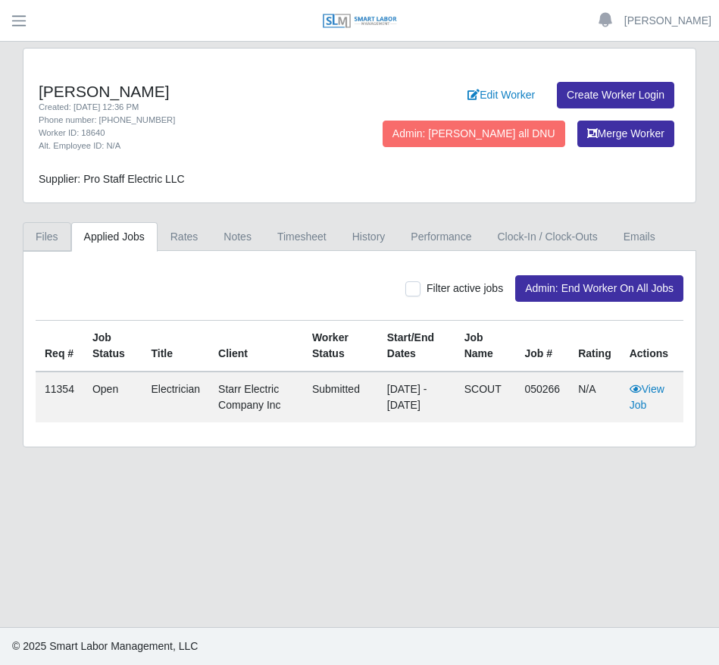
click at [61, 242] on link "Files" at bounding box center [47, 237] width 48 height 30
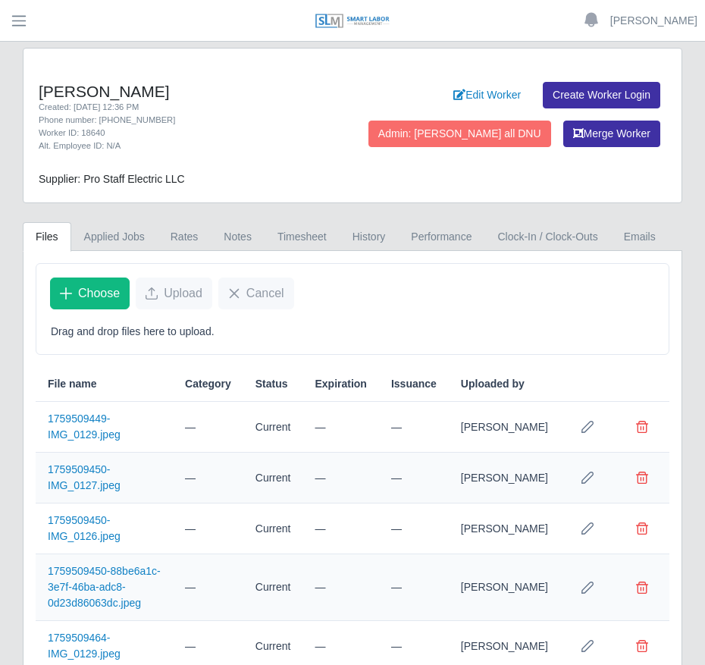
drag, startPoint x: 192, startPoint y: 127, endPoint x: 136, endPoint y: 127, distance: 56.1
click at [136, 127] on div "Worker ID: 18640" at bounding box center [190, 133] width 302 height 13
drag, startPoint x: 176, startPoint y: 123, endPoint x: 109, endPoint y: 124, distance: 66.7
click at [109, 124] on div "Phone number: [PHONE_NUMBER]" at bounding box center [190, 120] width 302 height 13
copy div "[PHONE_NUMBER]"
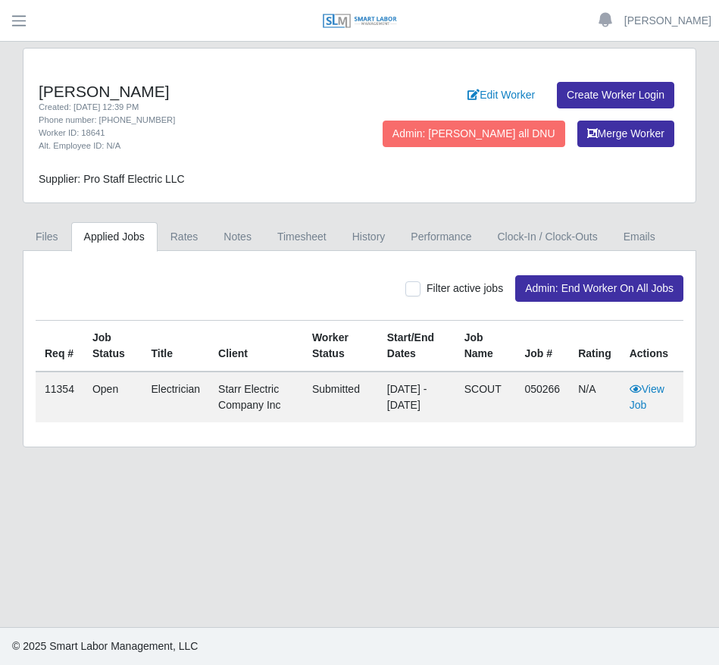
drag, startPoint x: 177, startPoint y: 117, endPoint x: 109, endPoint y: 123, distance: 67.7
click at [109, 123] on div "Phone number: +1 (980) 454-8755" at bounding box center [194, 120] width 310 height 13
drag, startPoint x: 109, startPoint y: 123, endPoint x: 129, endPoint y: 123, distance: 19.7
copy div "(980) 454-8755"
